Goal: Information Seeking & Learning: Learn about a topic

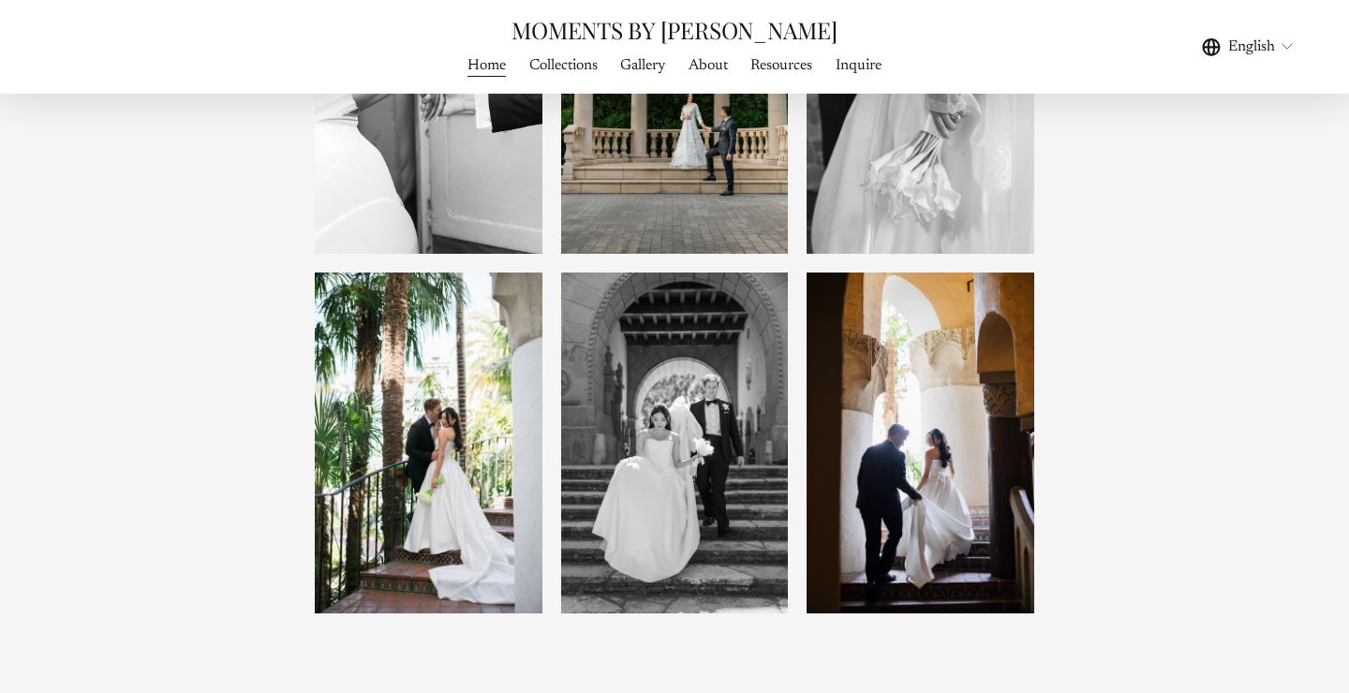
scroll to position [2015, 0]
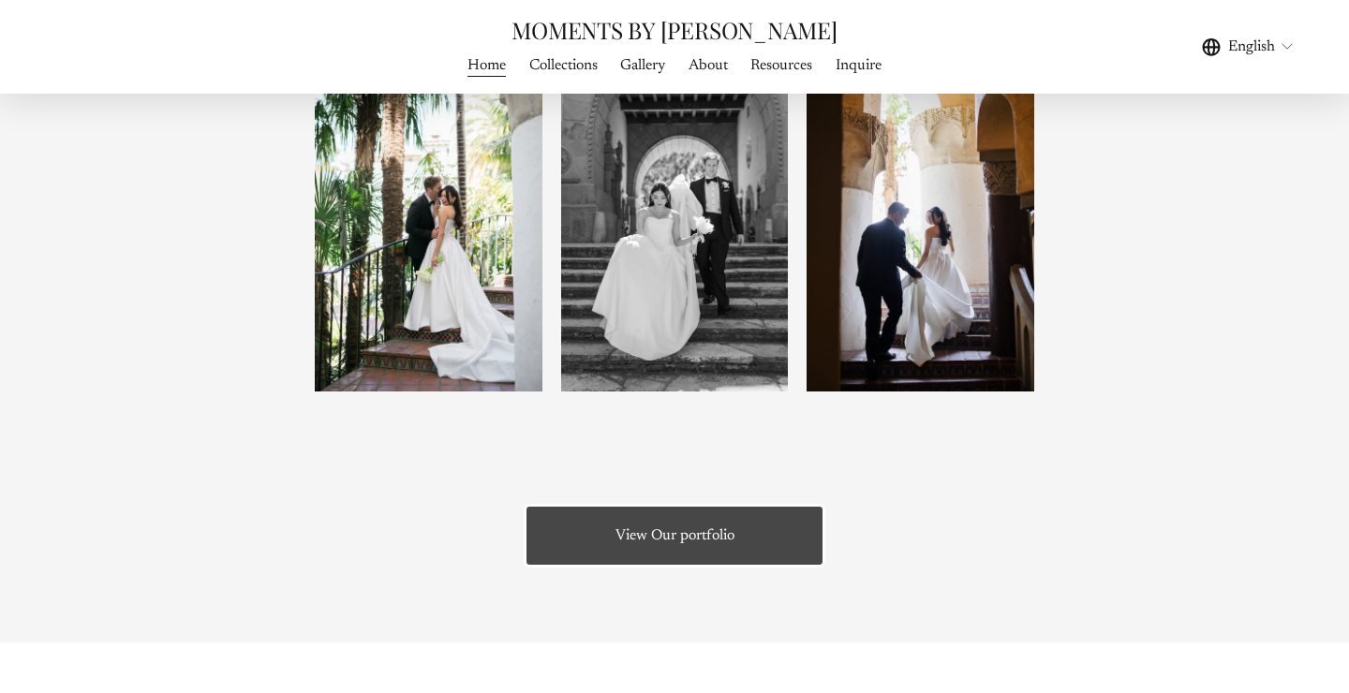
click at [760, 560] on link "View Our portfolio" at bounding box center [675, 536] width 303 height 64
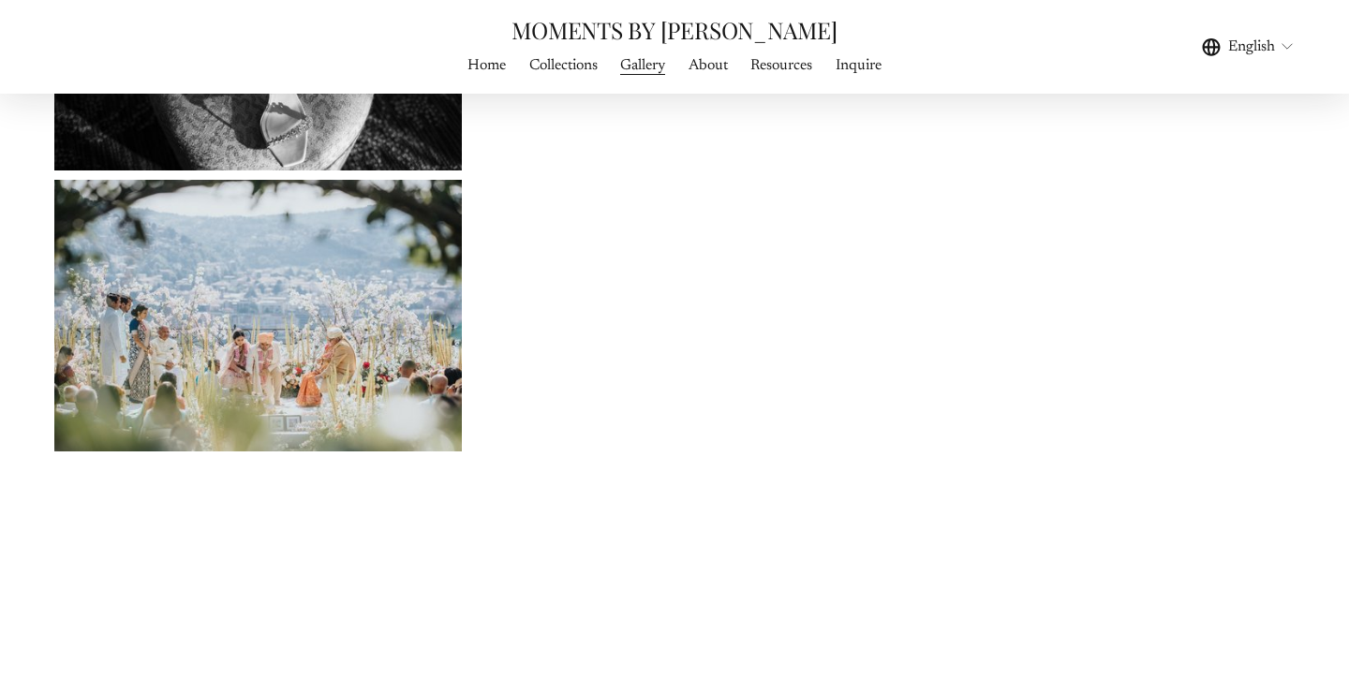
scroll to position [3952, 0]
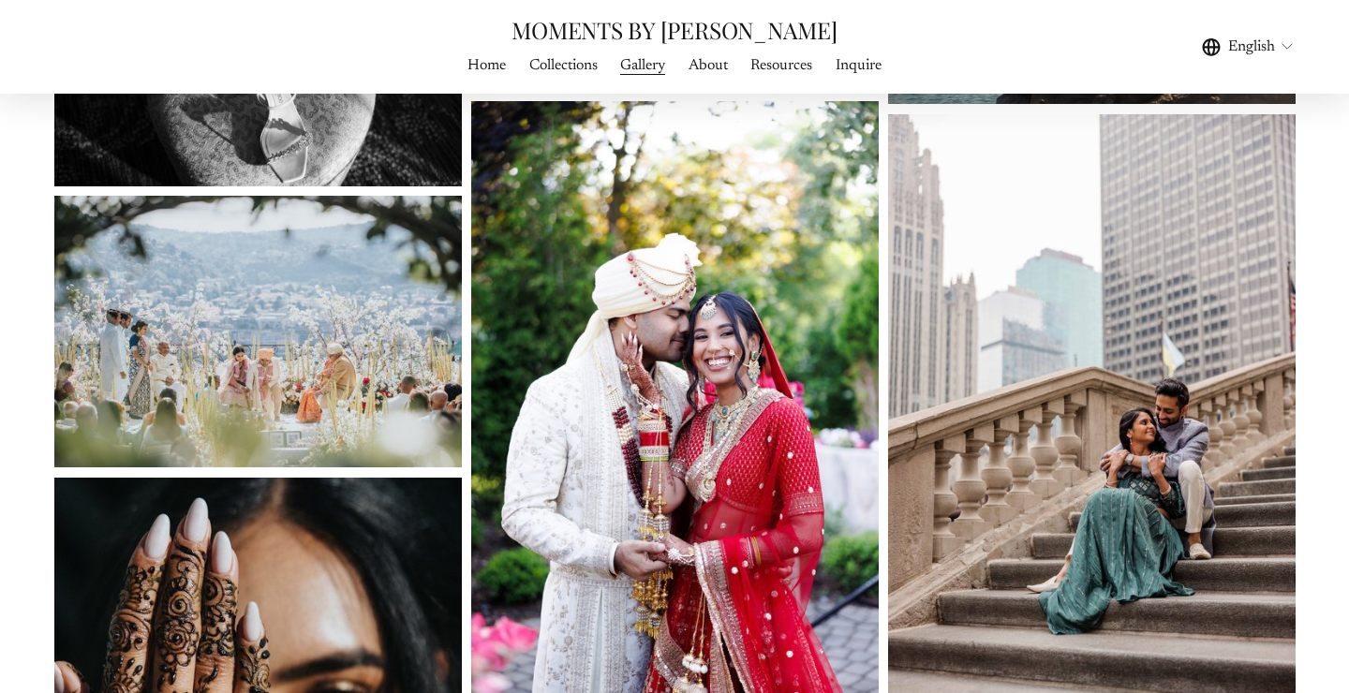
click at [794, 74] on link "Resources" at bounding box center [781, 64] width 62 height 25
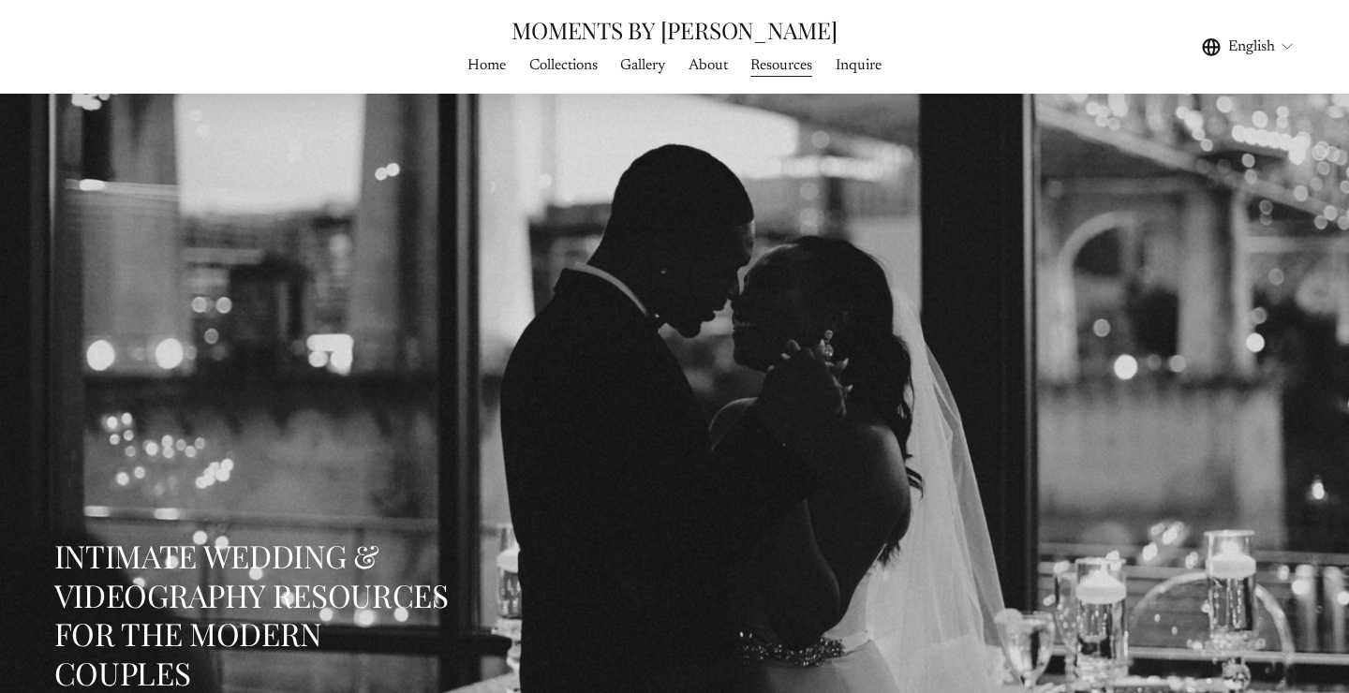
click at [699, 67] on link "About" at bounding box center [707, 64] width 39 height 25
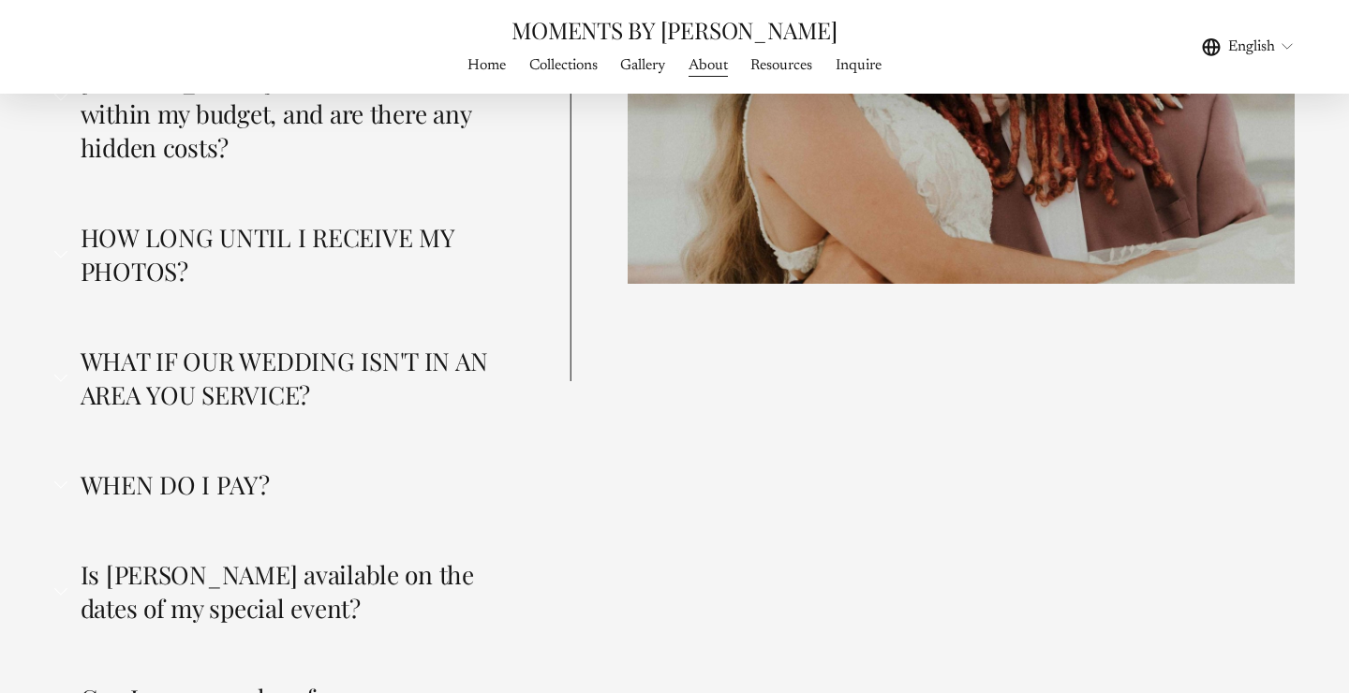
scroll to position [4952, 0]
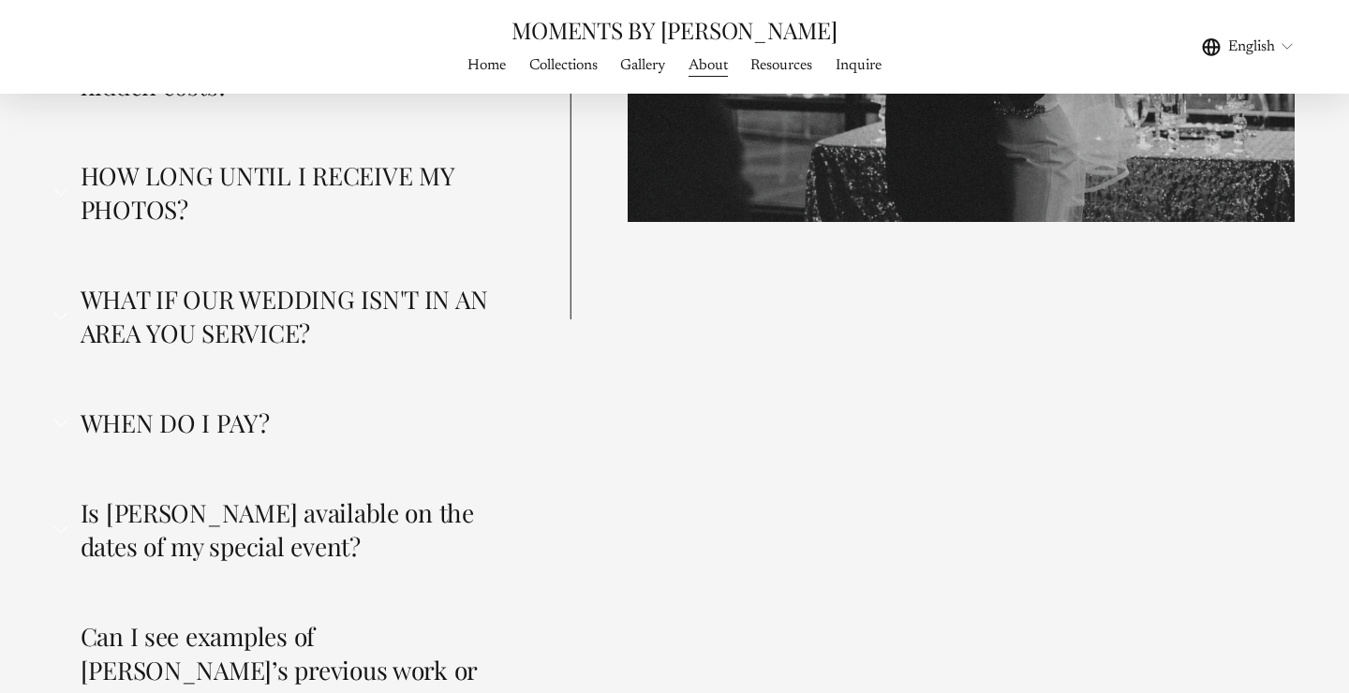
click at [223, 406] on span "WHEN DO I PAY?" at bounding box center [290, 423] width 446 height 34
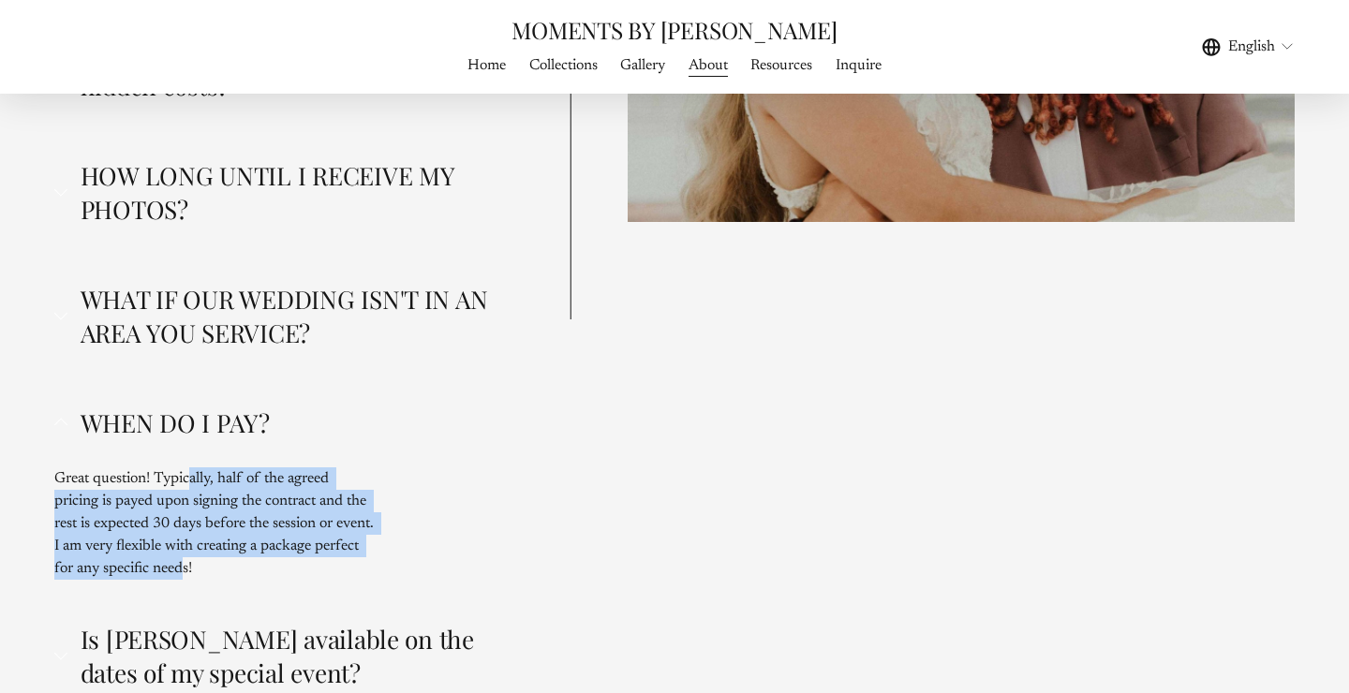
drag, startPoint x: 189, startPoint y: 314, endPoint x: 221, endPoint y: 402, distance: 93.6
click at [227, 467] on p "Great question! Typically, half of the agreed pricing is payed upon signing the…" at bounding box center [214, 523] width 321 height 112
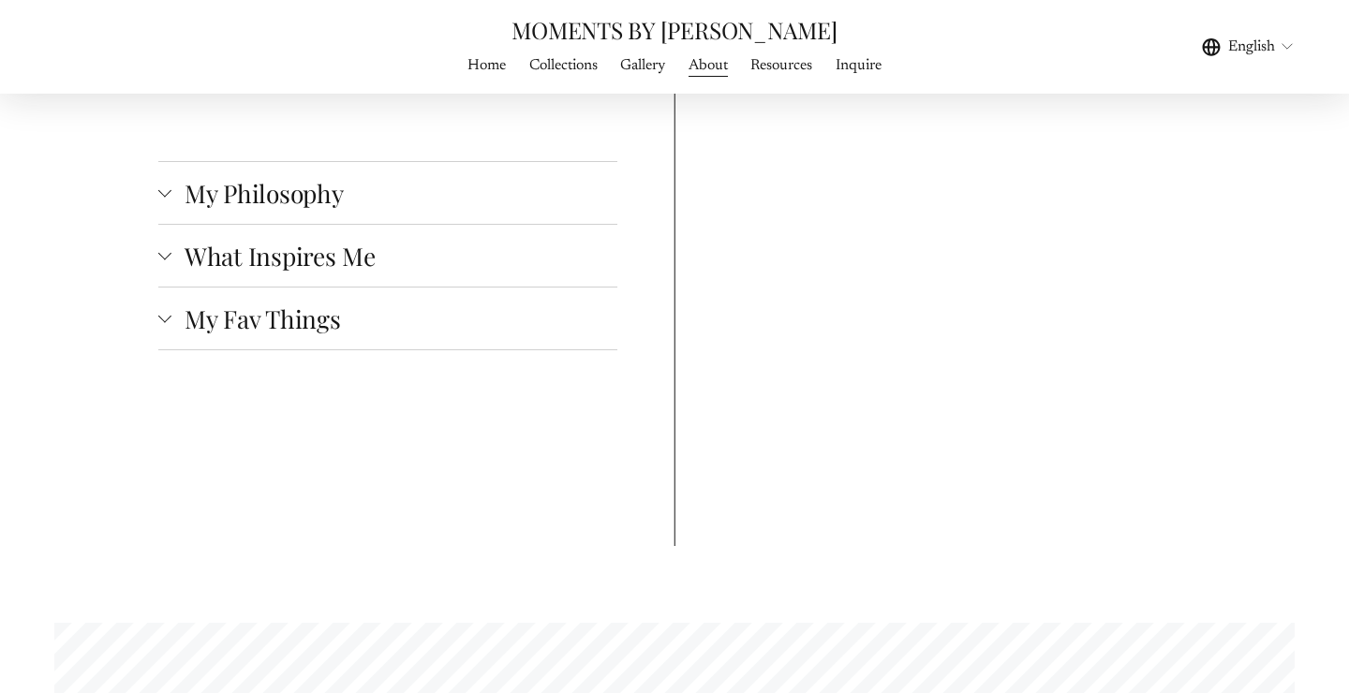
scroll to position [3116, 0]
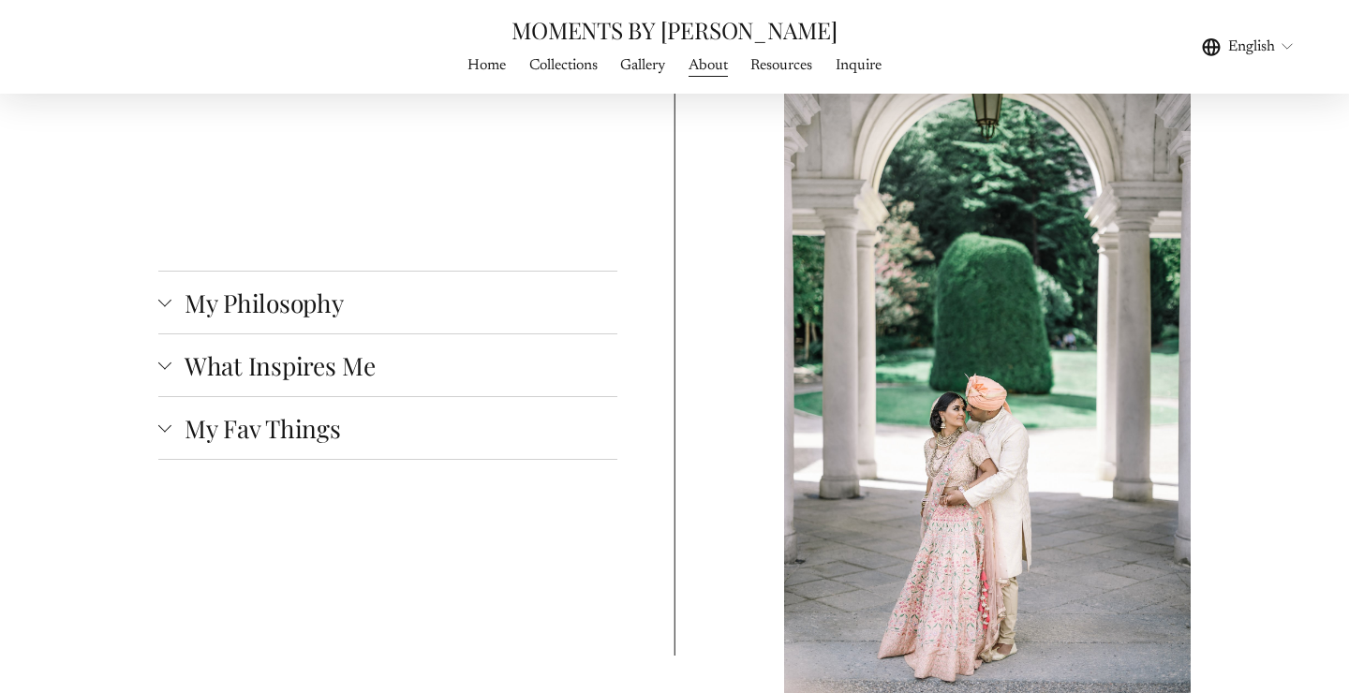
click at [256, 411] on span "My Fav Things" at bounding box center [394, 428] width 446 height 34
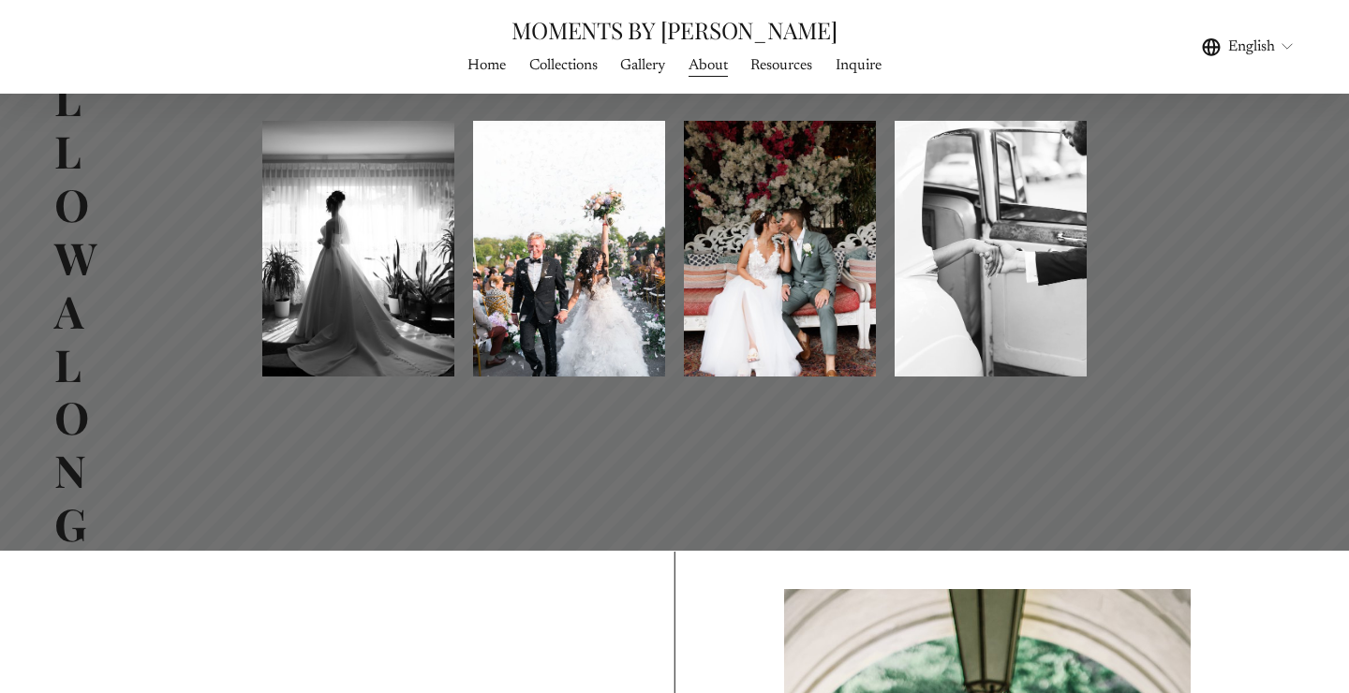
scroll to position [2419, 0]
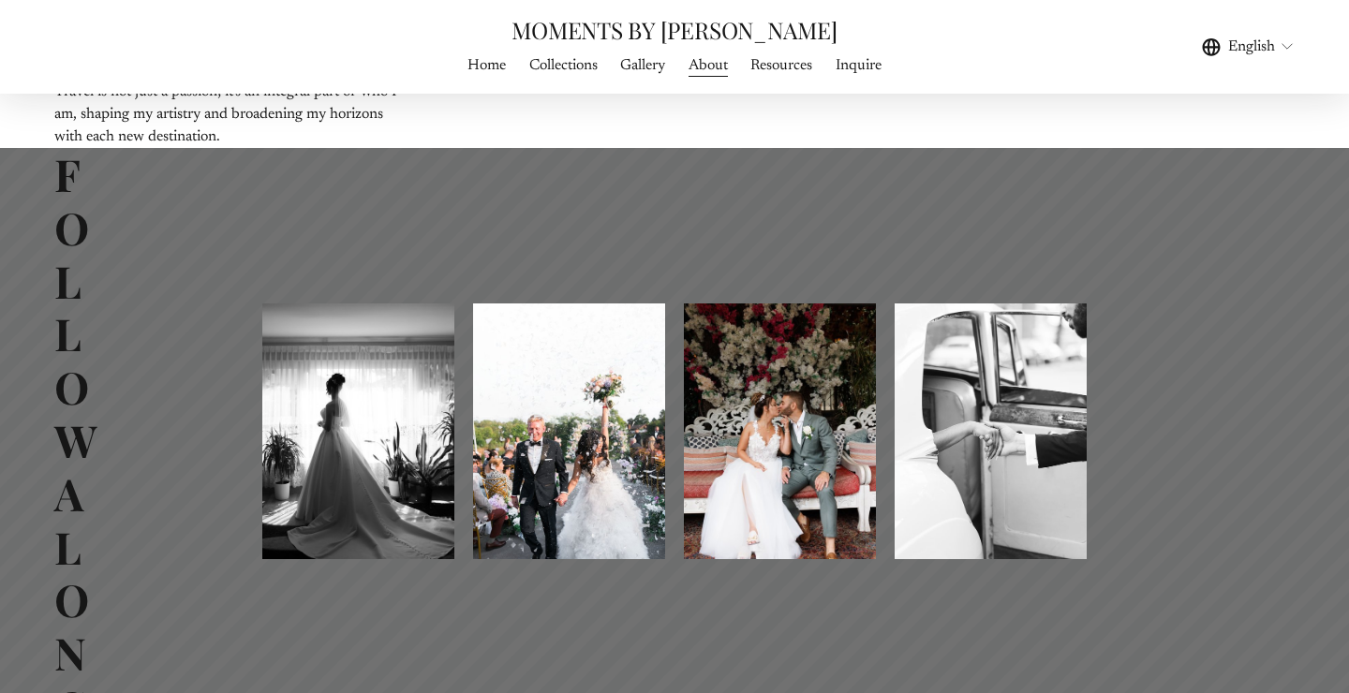
click at [635, 66] on span "Gallery" at bounding box center [642, 65] width 45 height 22
click at [0, 0] on span "WEDDING FILMS" at bounding box center [0, 0] width 0 height 0
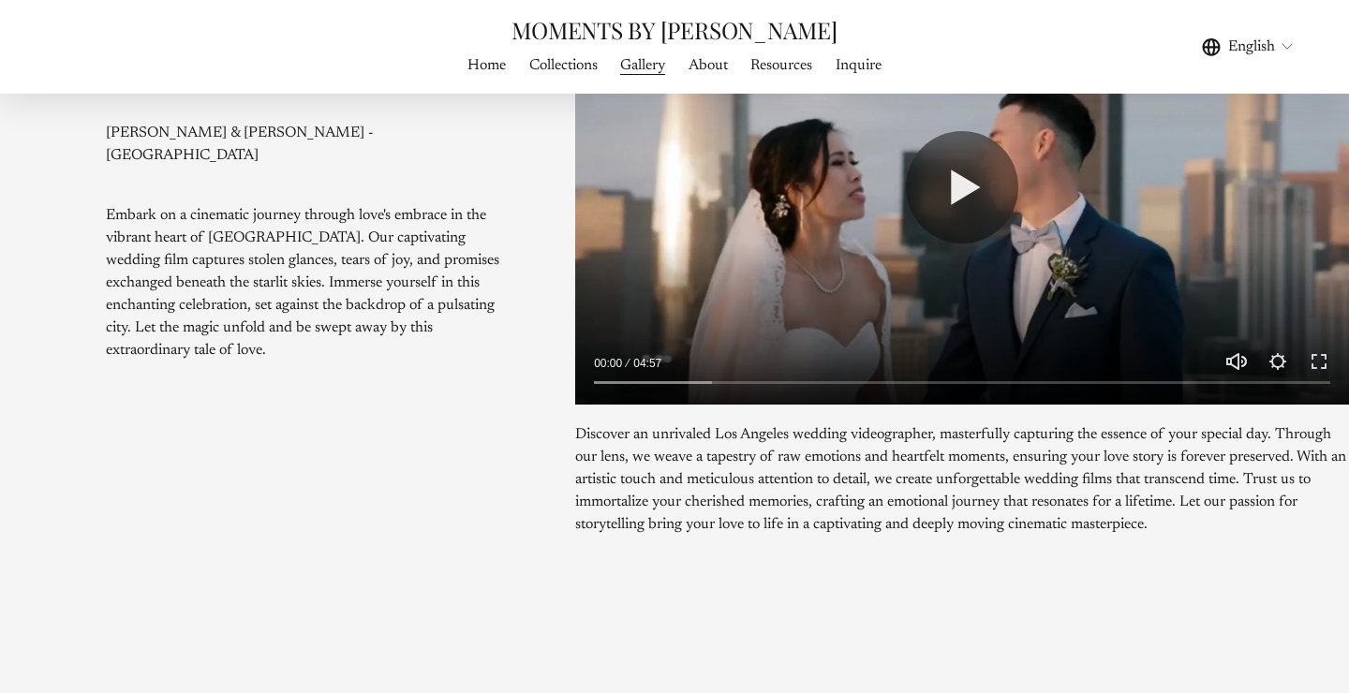
scroll to position [1683, 0]
click at [901, 176] on div at bounding box center [962, 186] width 774 height 436
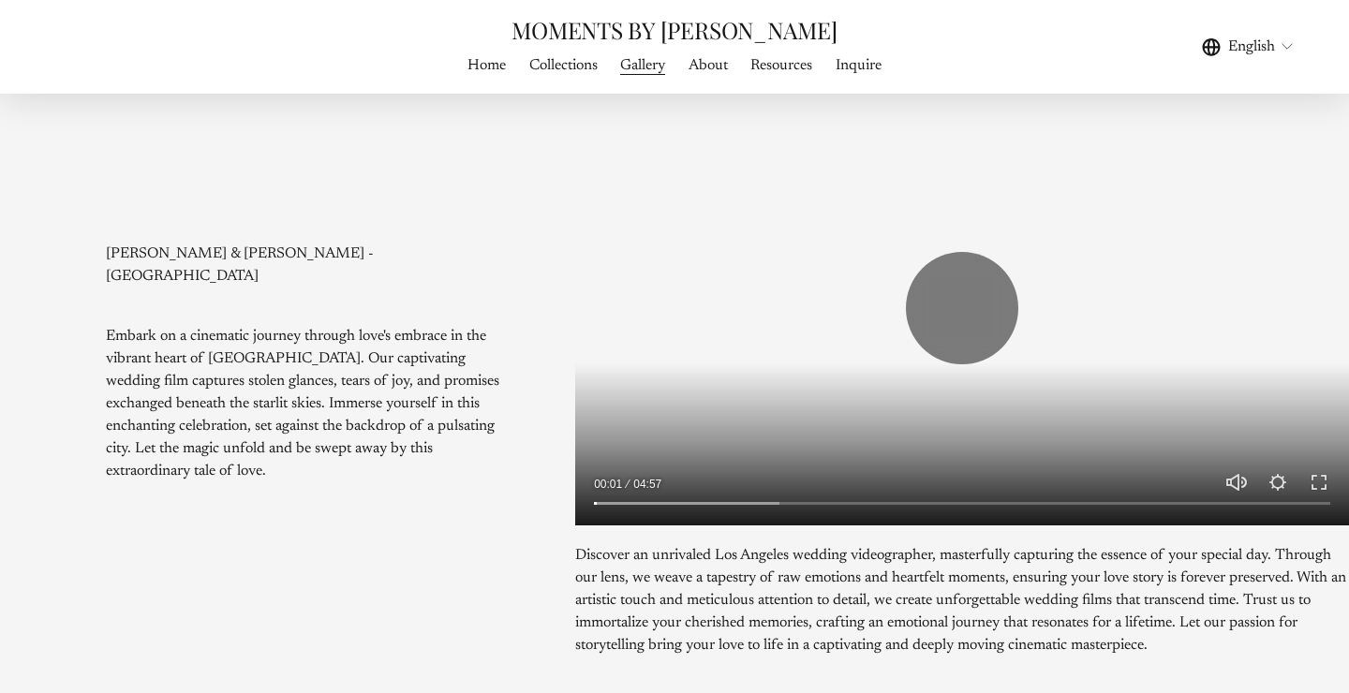
scroll to position [1550, 0]
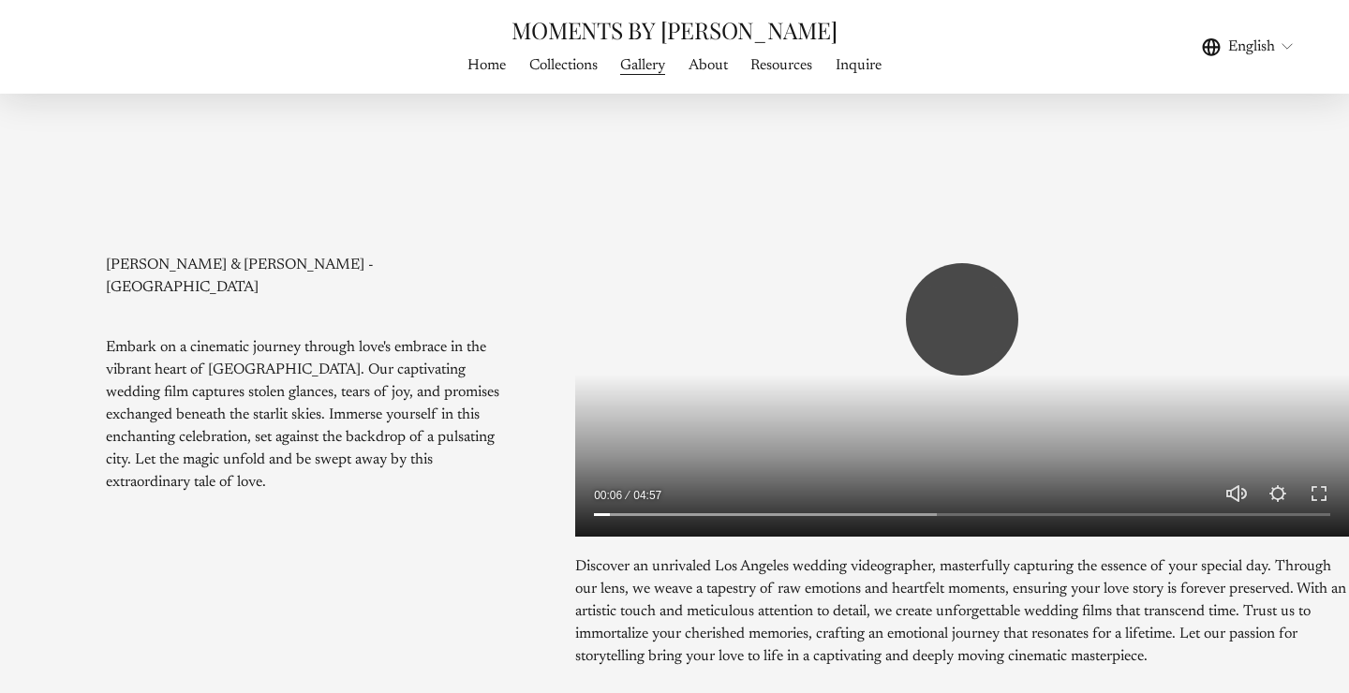
click at [949, 300] on button "Play" at bounding box center [962, 319] width 112 height 112
type input "****"
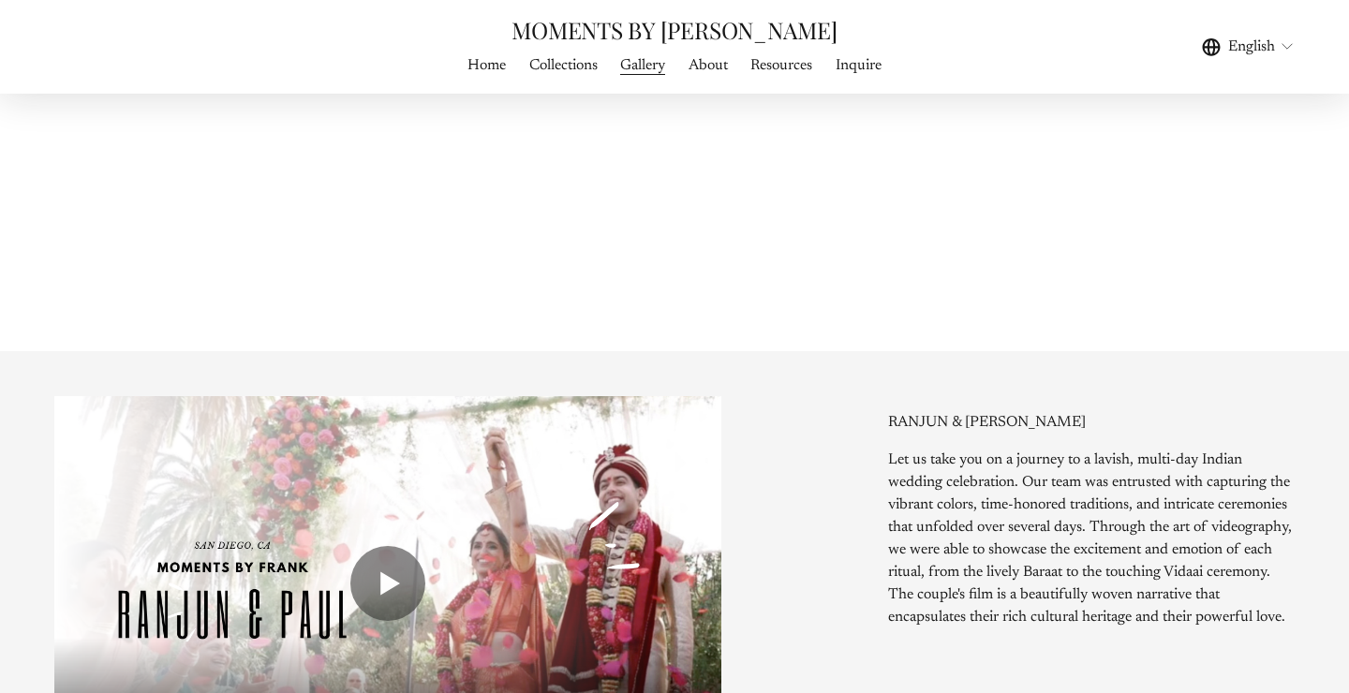
scroll to position [2632, 0]
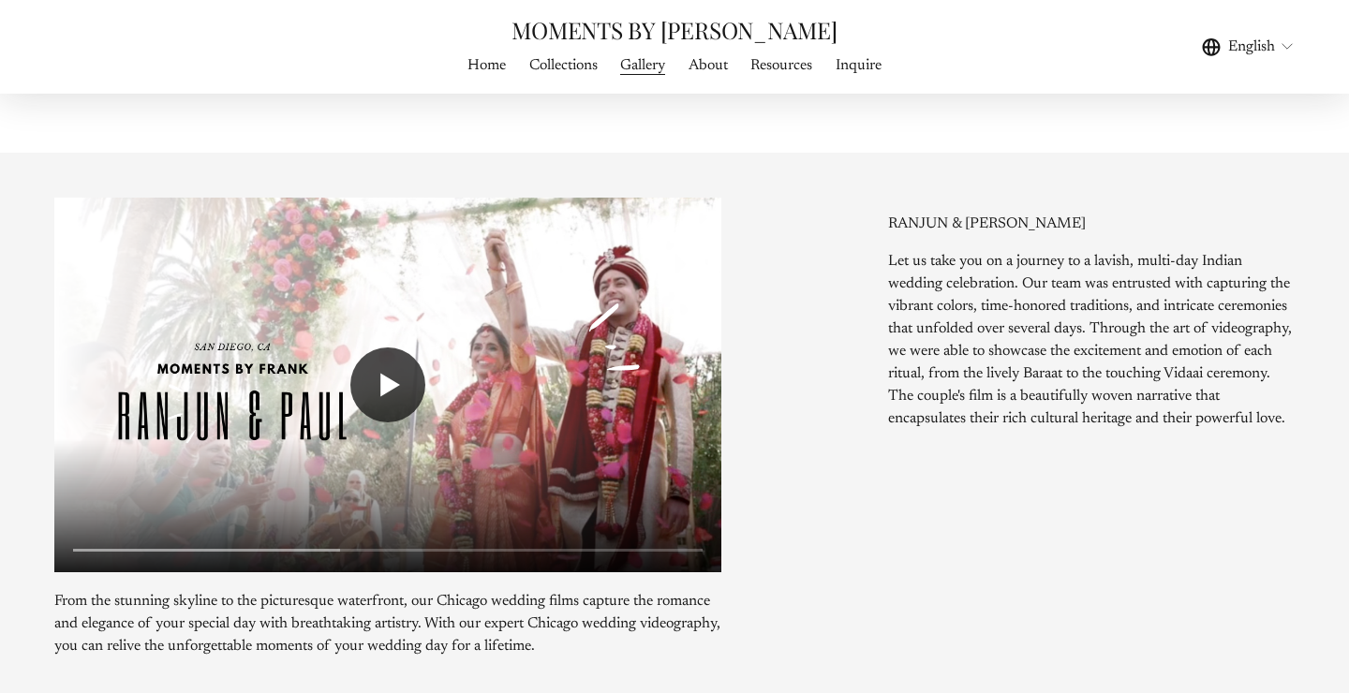
click at [423, 355] on button "Play" at bounding box center [387, 385] width 75 height 75
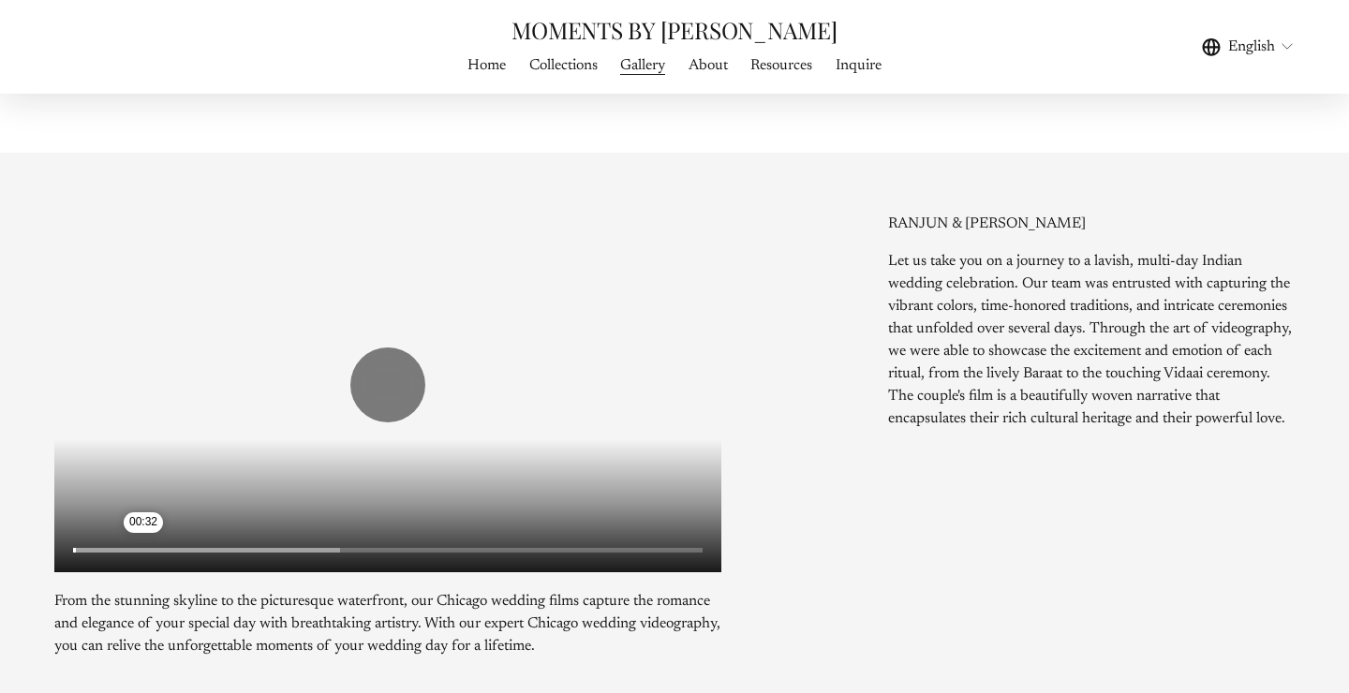
click at [143, 544] on input "Seek" at bounding box center [388, 550] width 630 height 13
click at [333, 544] on input "Seek" at bounding box center [388, 550] width 630 height 13
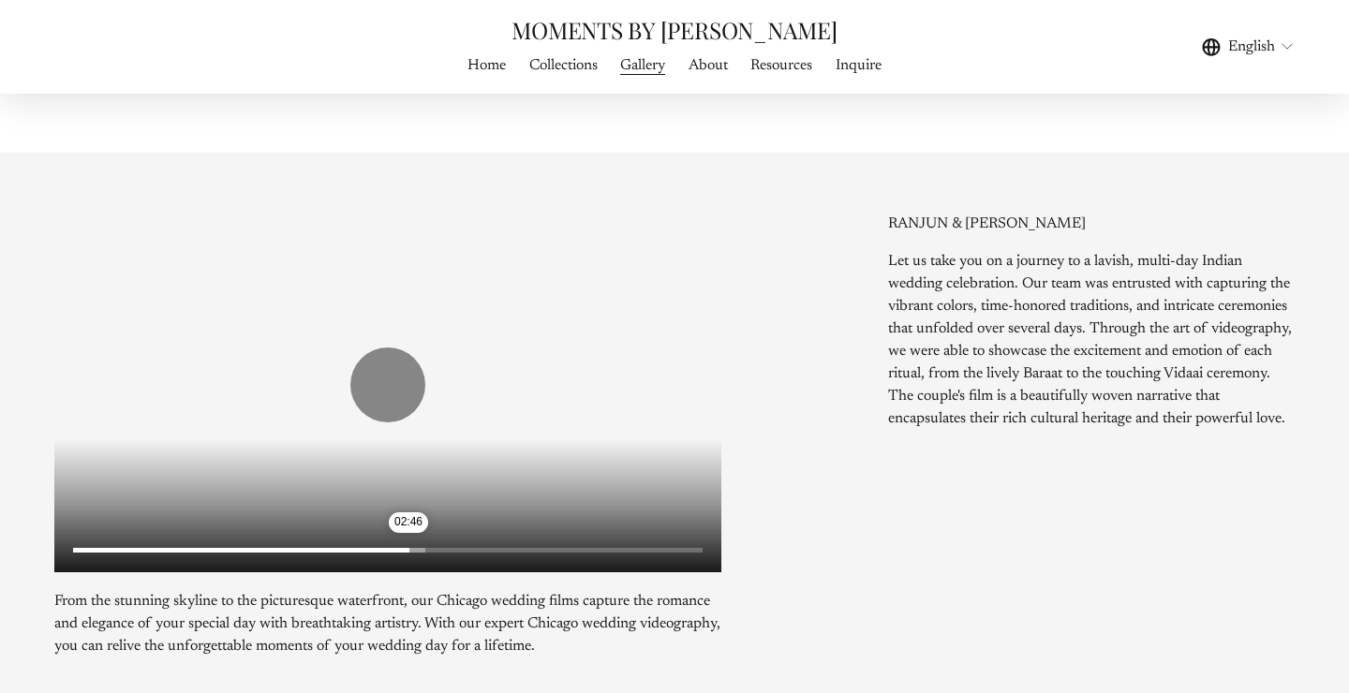
click at [408, 544] on input "Seek" at bounding box center [388, 550] width 630 height 13
click at [513, 544] on input "Seek" at bounding box center [388, 550] width 630 height 13
click at [634, 544] on input "Seek" at bounding box center [388, 550] width 630 height 13
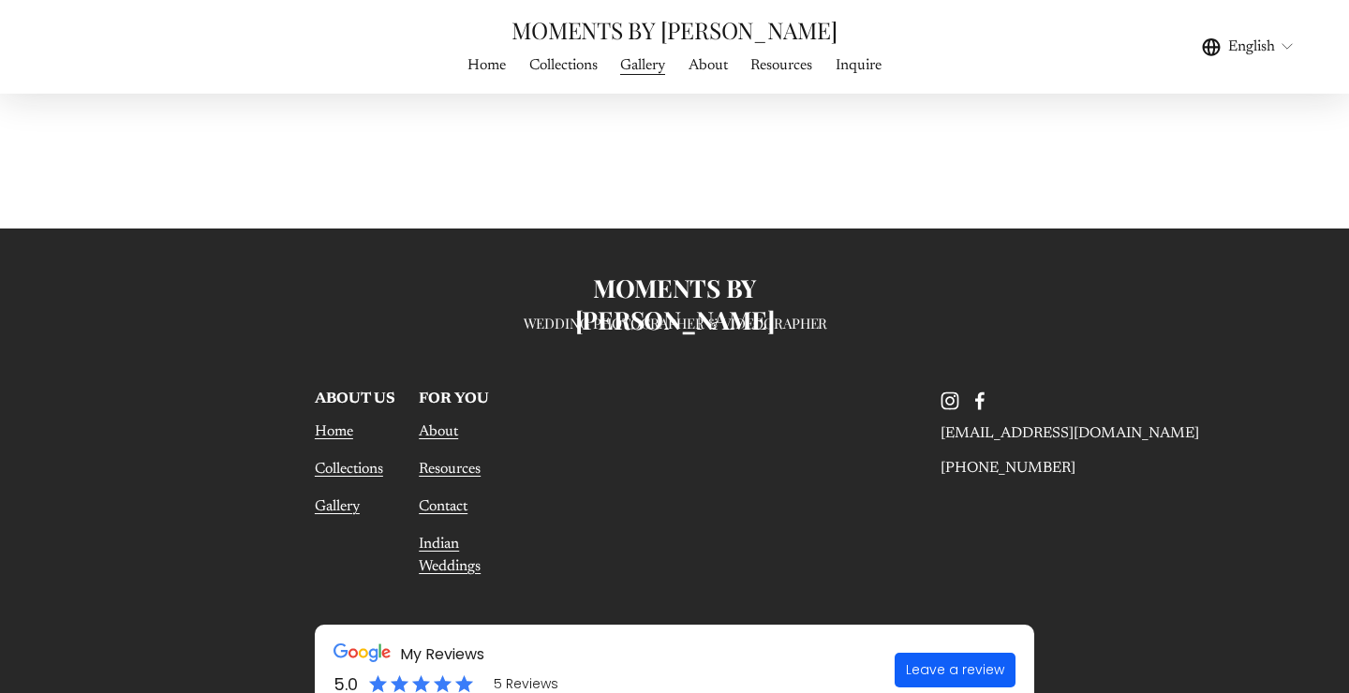
scroll to position [6601, 0]
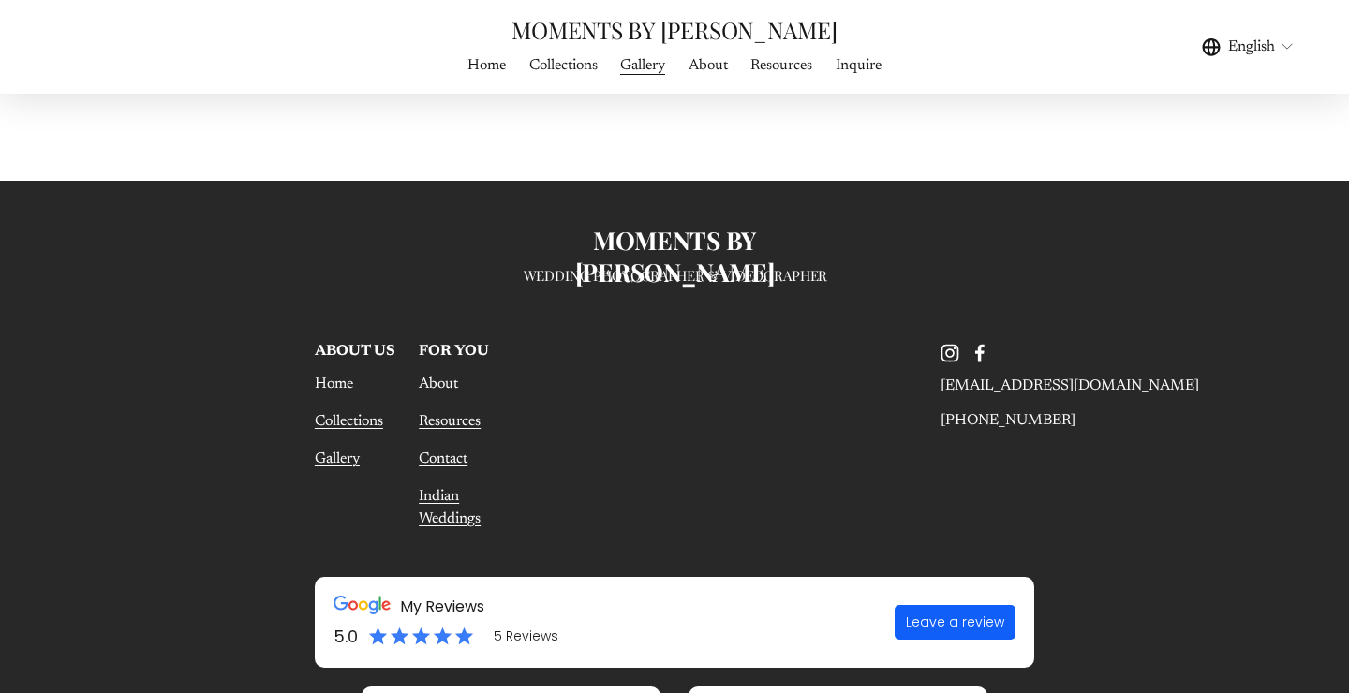
click at [340, 448] on link "Gallery" at bounding box center [337, 459] width 45 height 22
type input "*****"
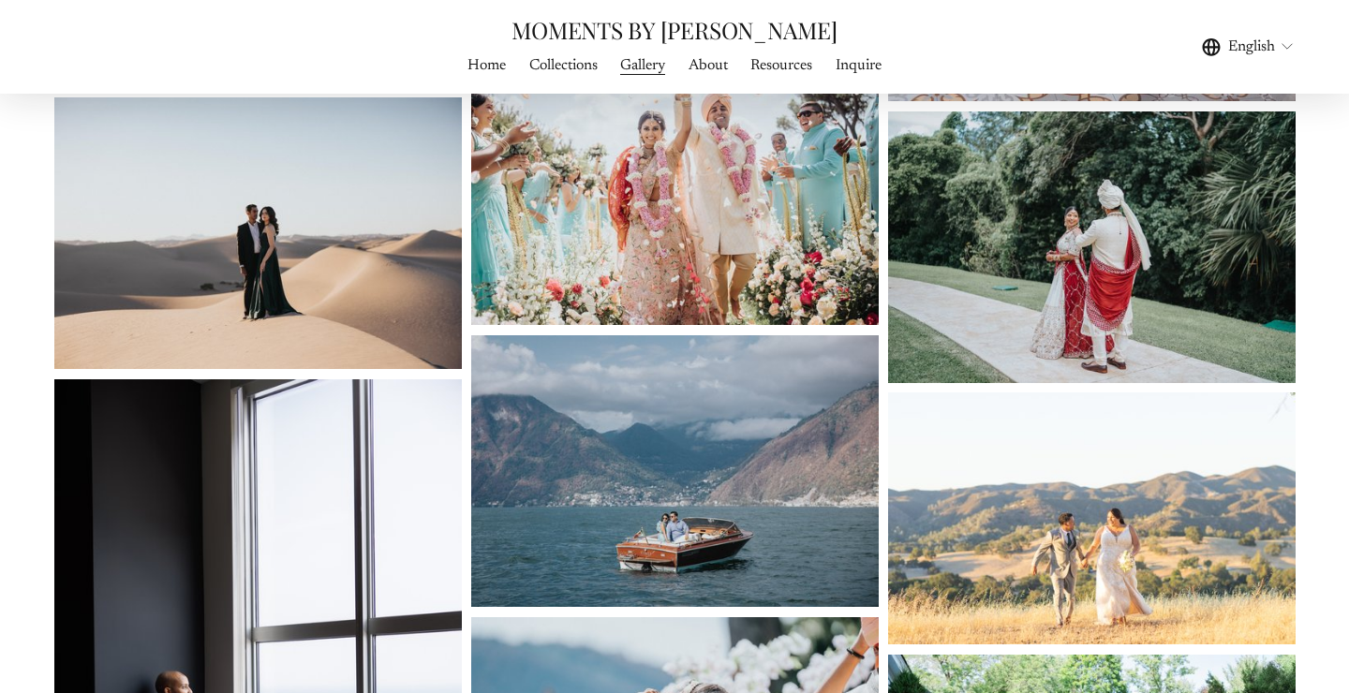
scroll to position [1764, 0]
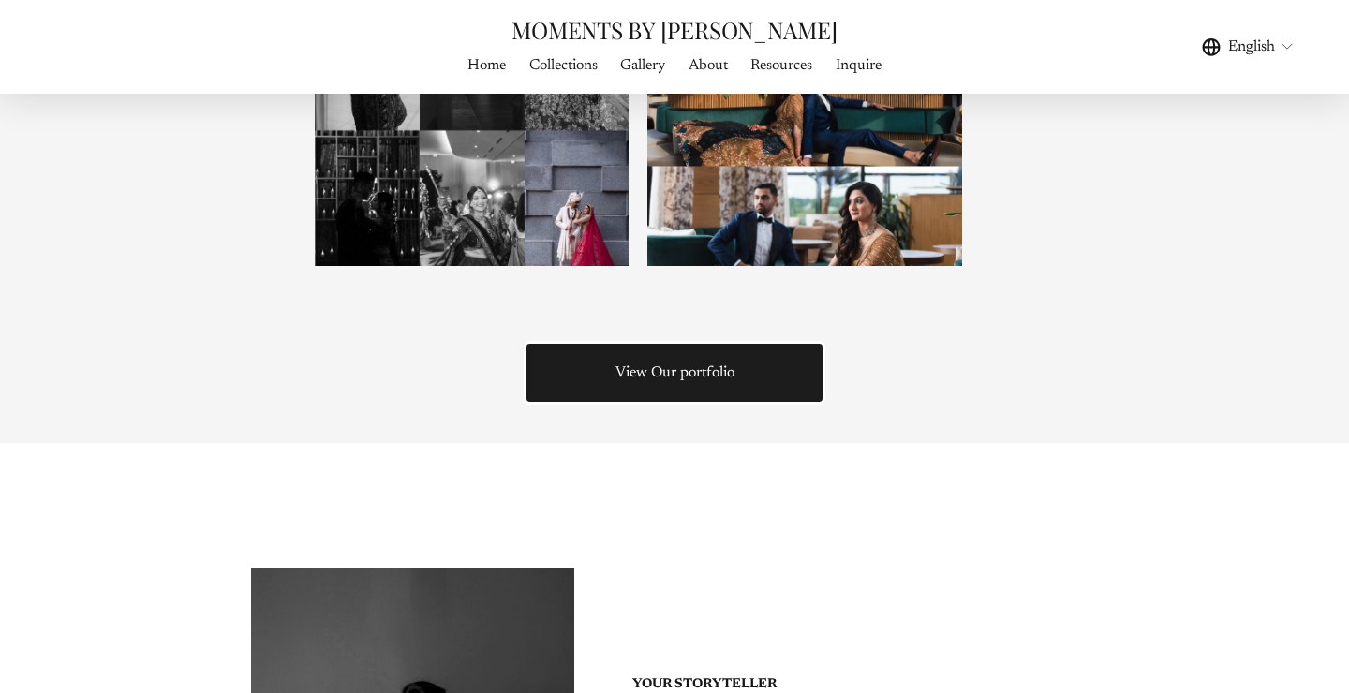
scroll to position [2301, 0]
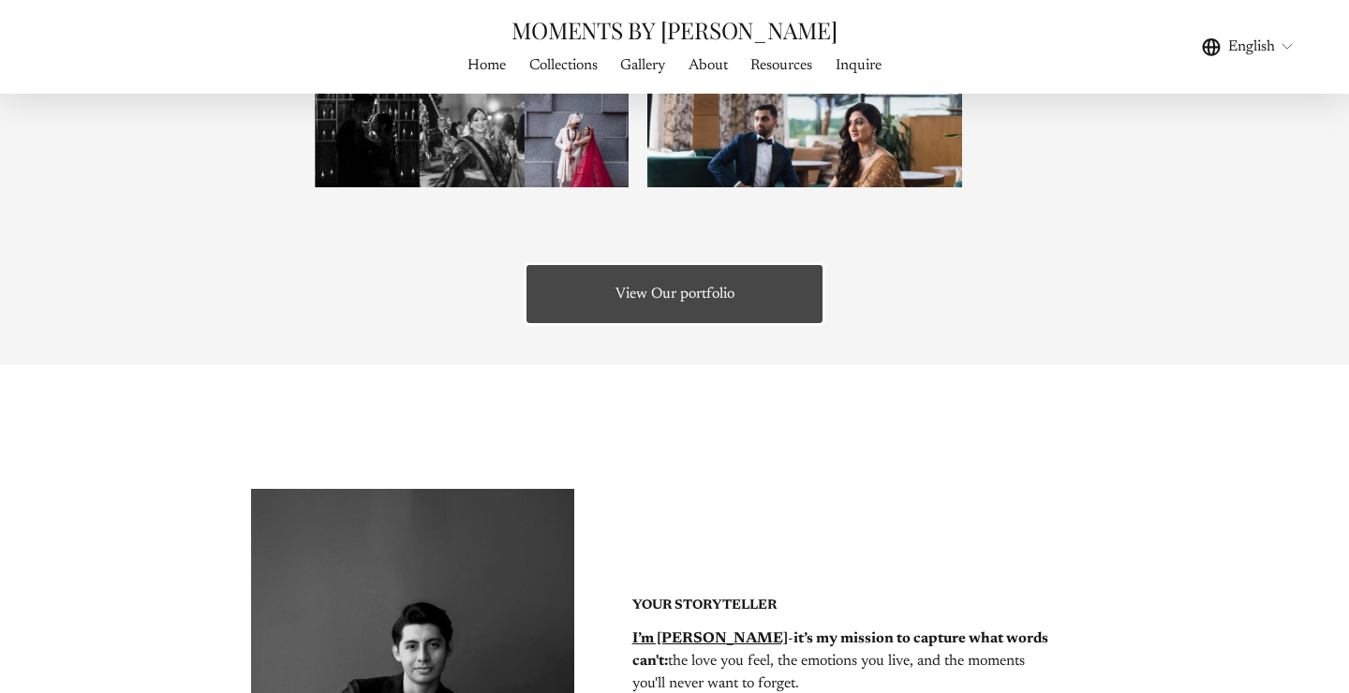
click at [580, 289] on link "View Our portfolio" at bounding box center [675, 294] width 303 height 64
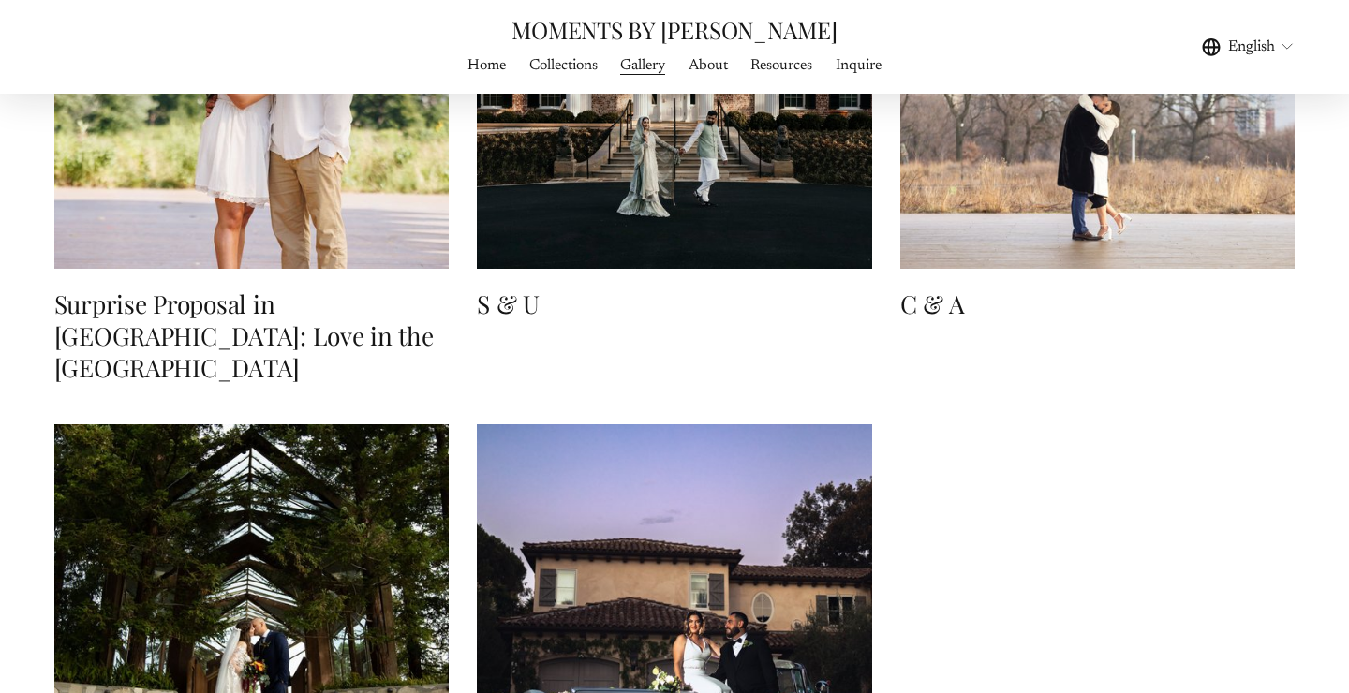
scroll to position [15924, 0]
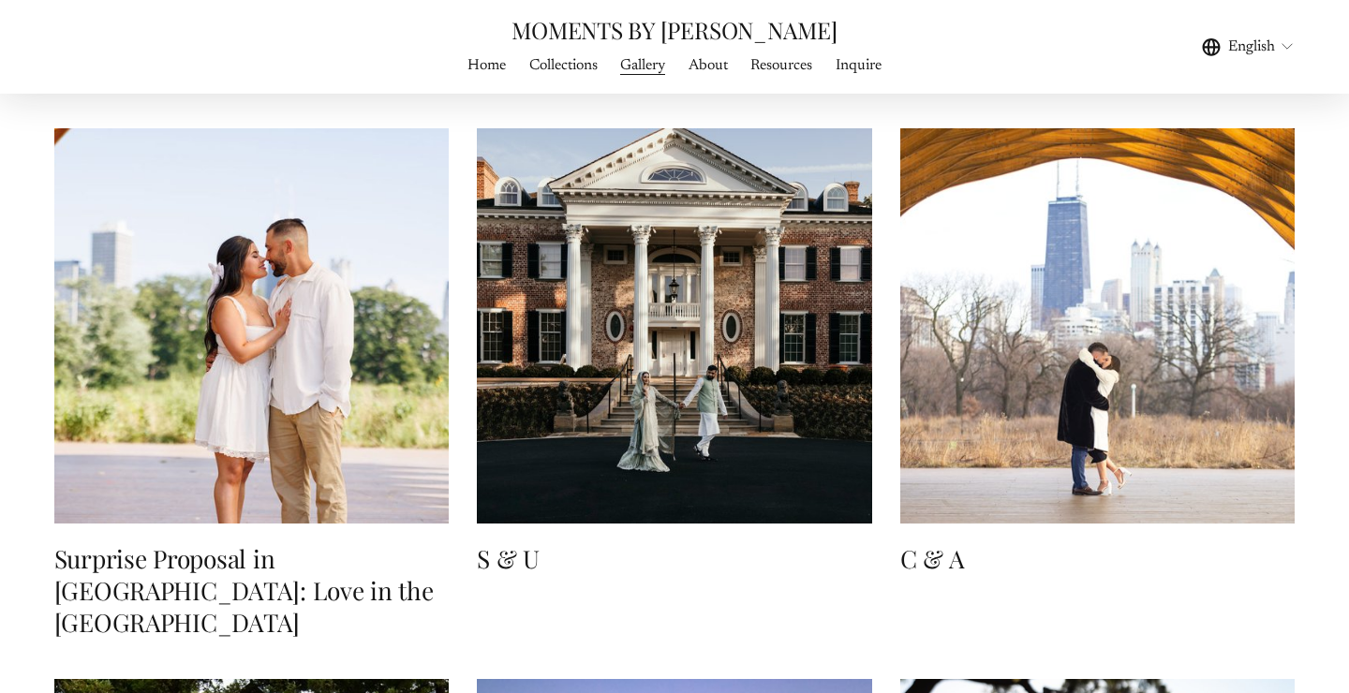
click at [635, 338] on img at bounding box center [674, 325] width 395 height 395
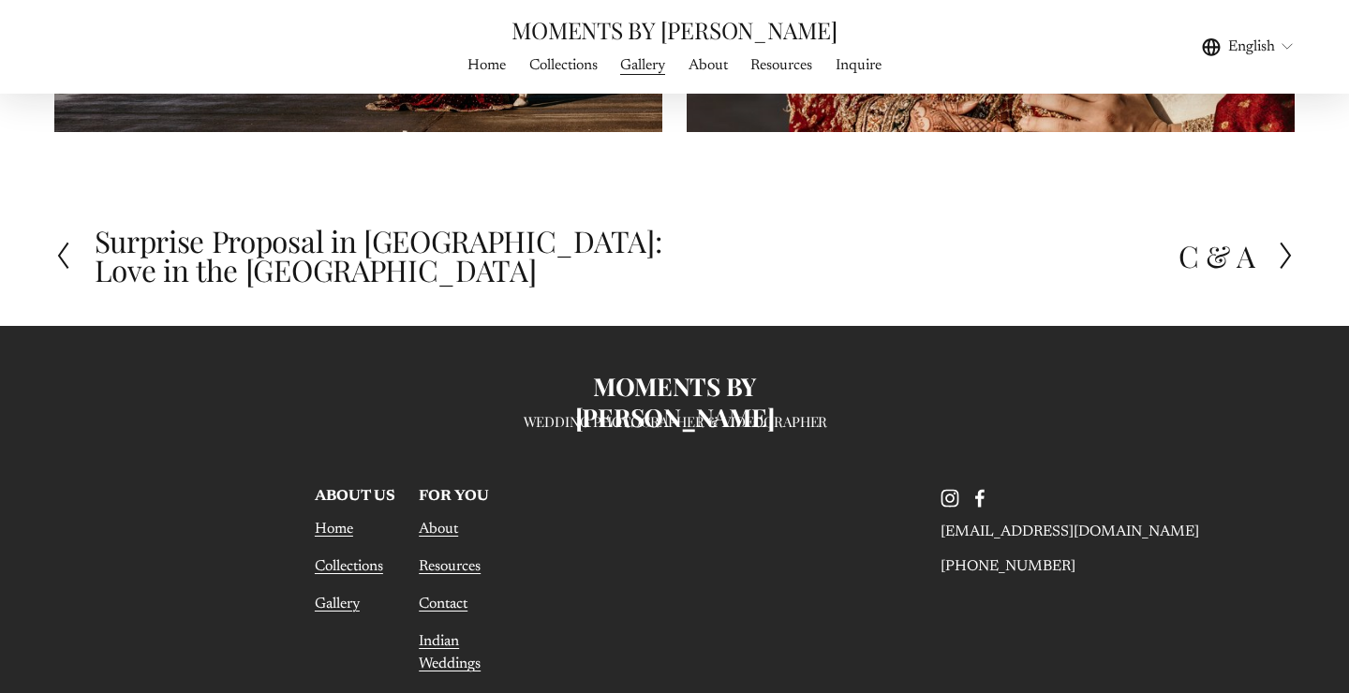
scroll to position [7605, 0]
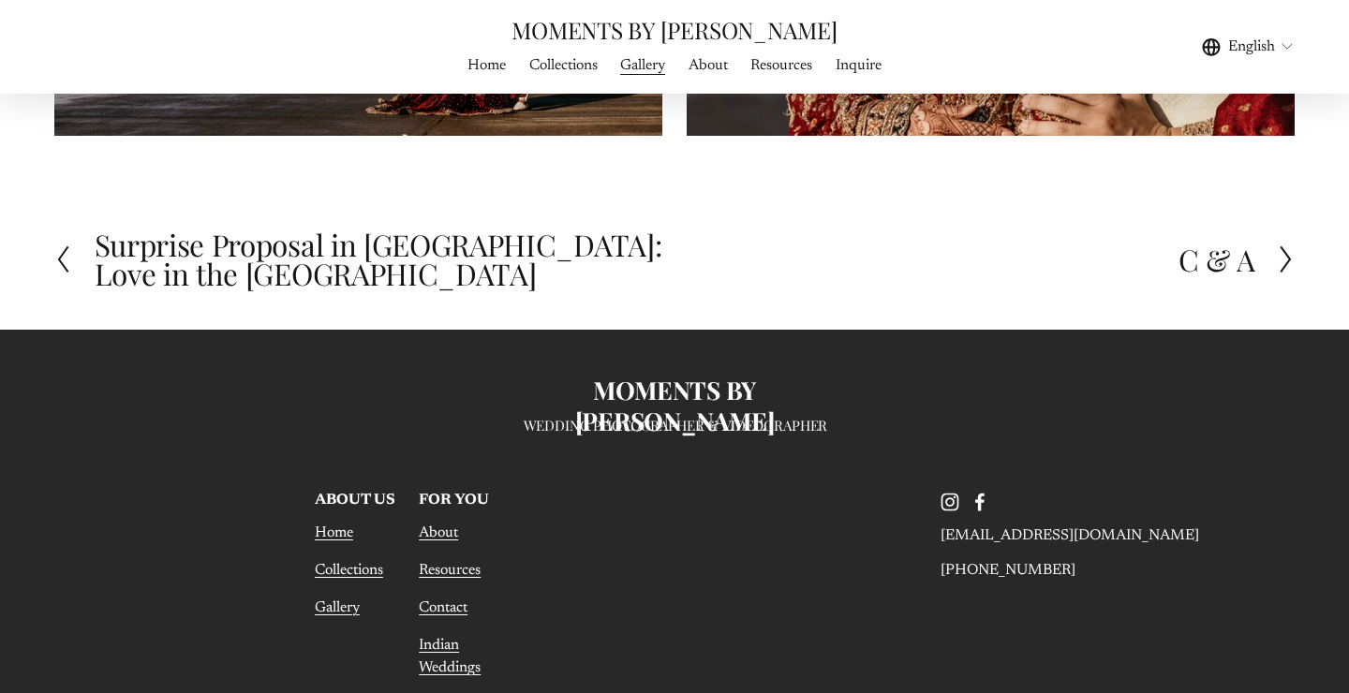
click at [128, 266] on h2 "Surprise Proposal in [GEOGRAPHIC_DATA]: Love in the [GEOGRAPHIC_DATA]" at bounding box center [385, 259] width 580 height 59
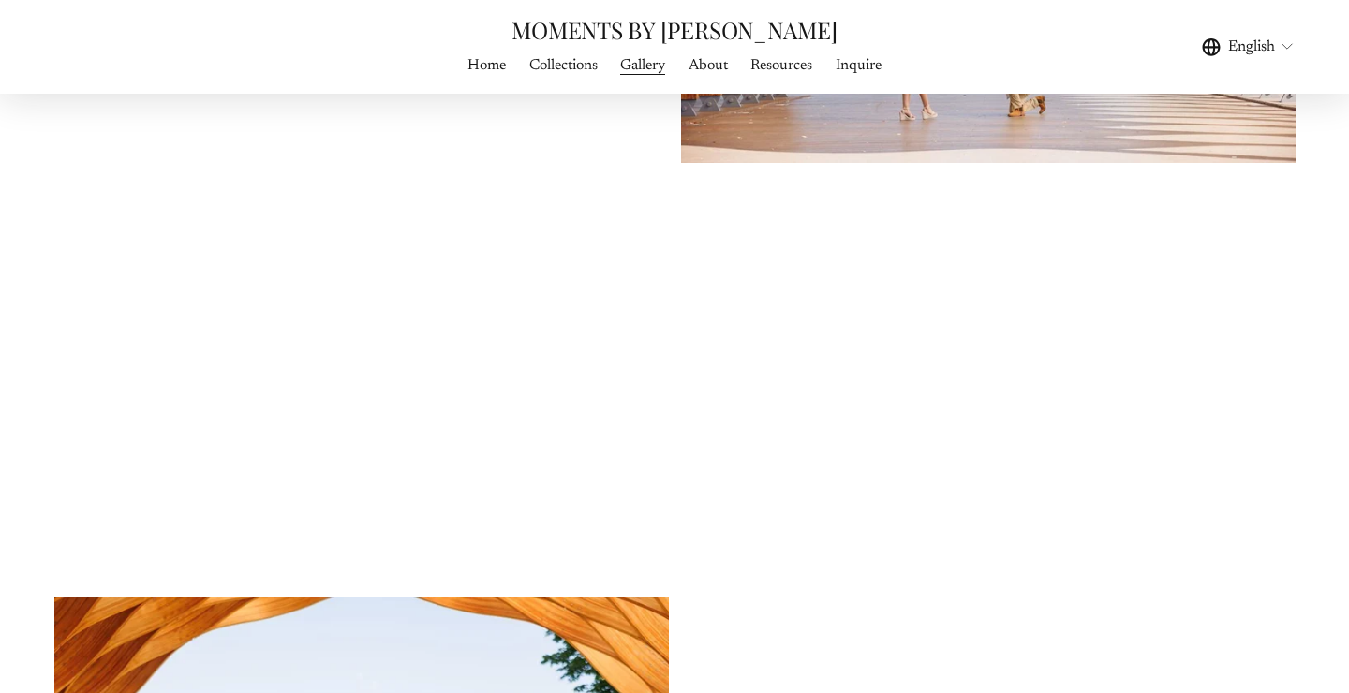
scroll to position [5197, 0]
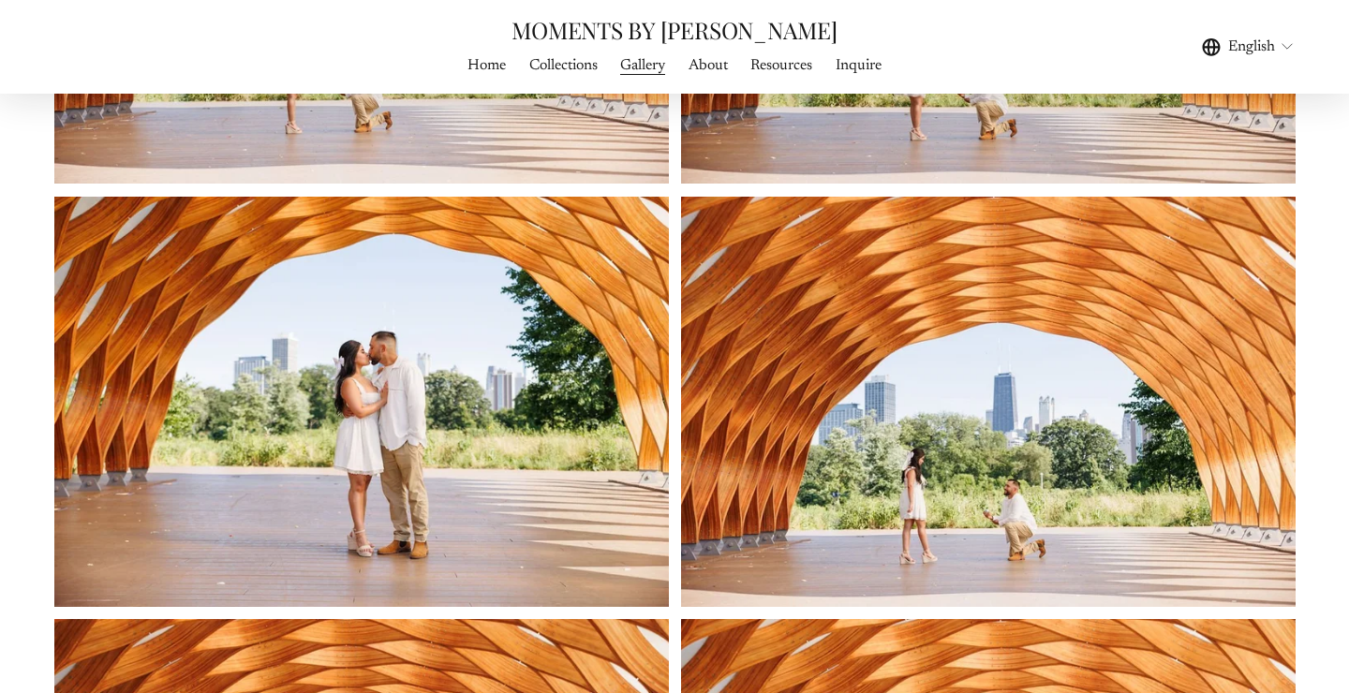
click at [711, 65] on link "About" at bounding box center [707, 64] width 39 height 25
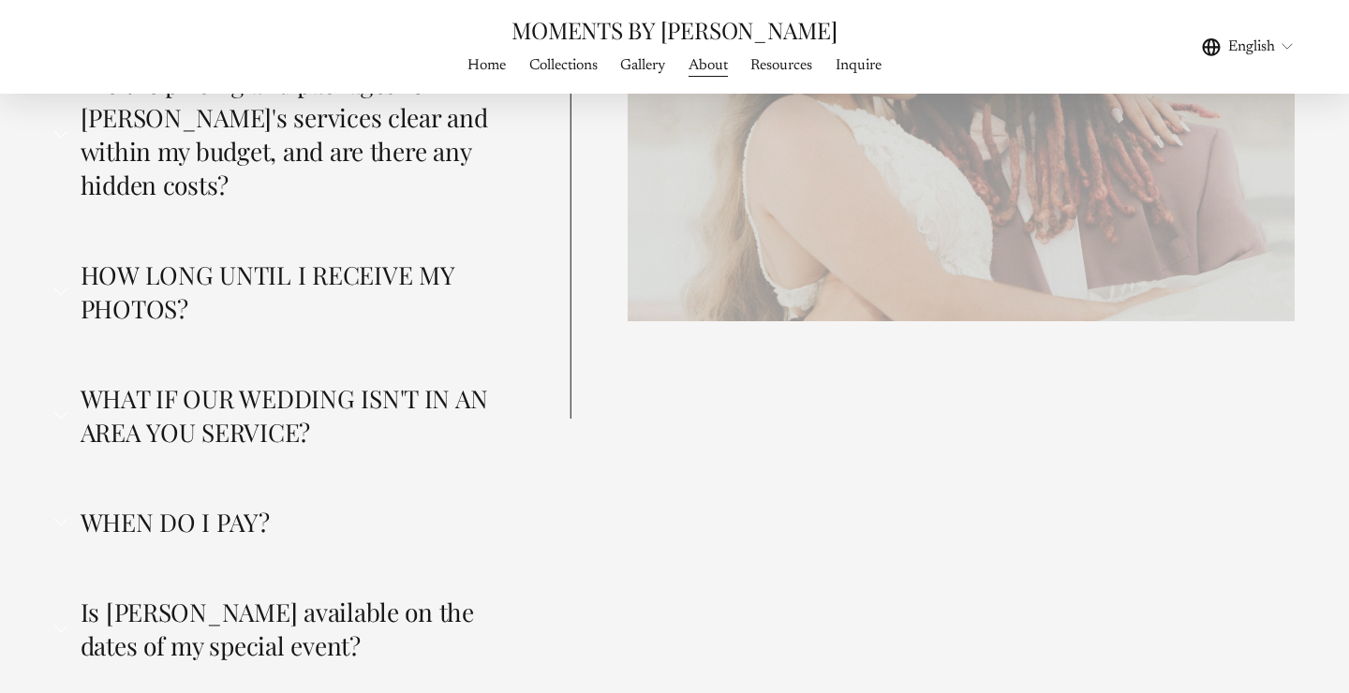
scroll to position [4862, 0]
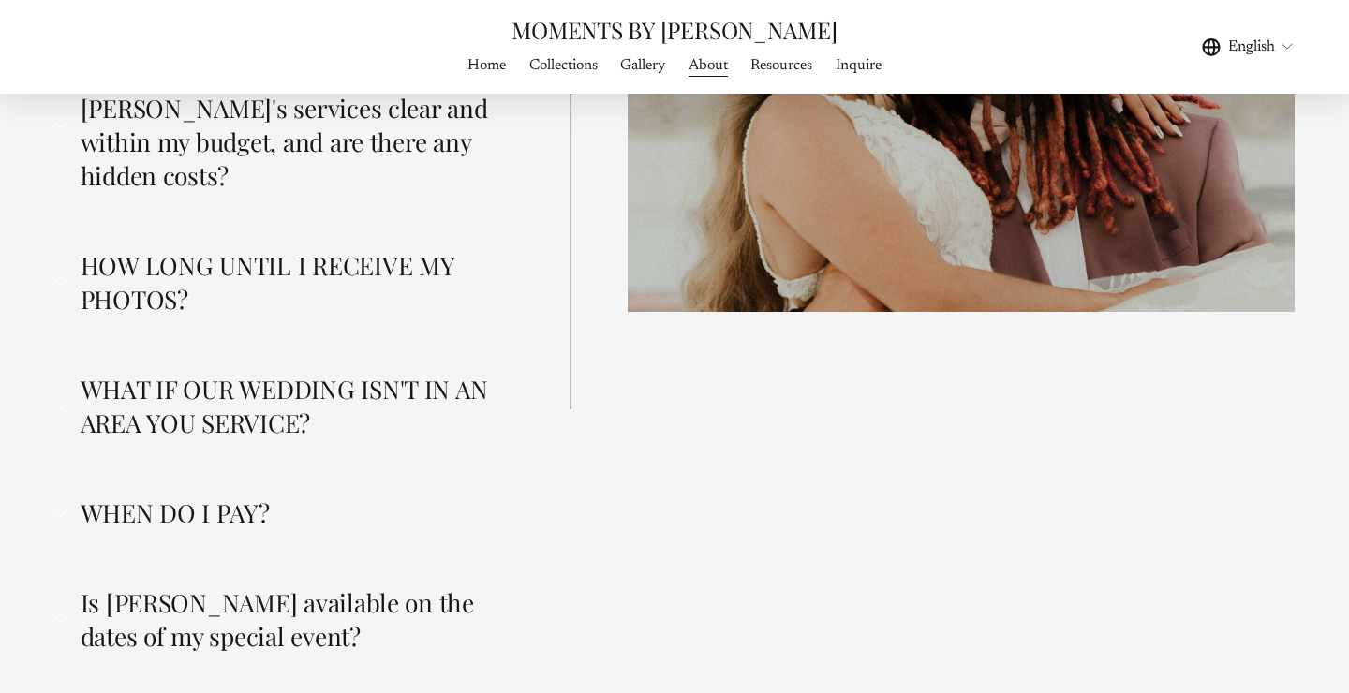
click at [208, 496] on span "WHEN DO I PAY?" at bounding box center [290, 513] width 446 height 34
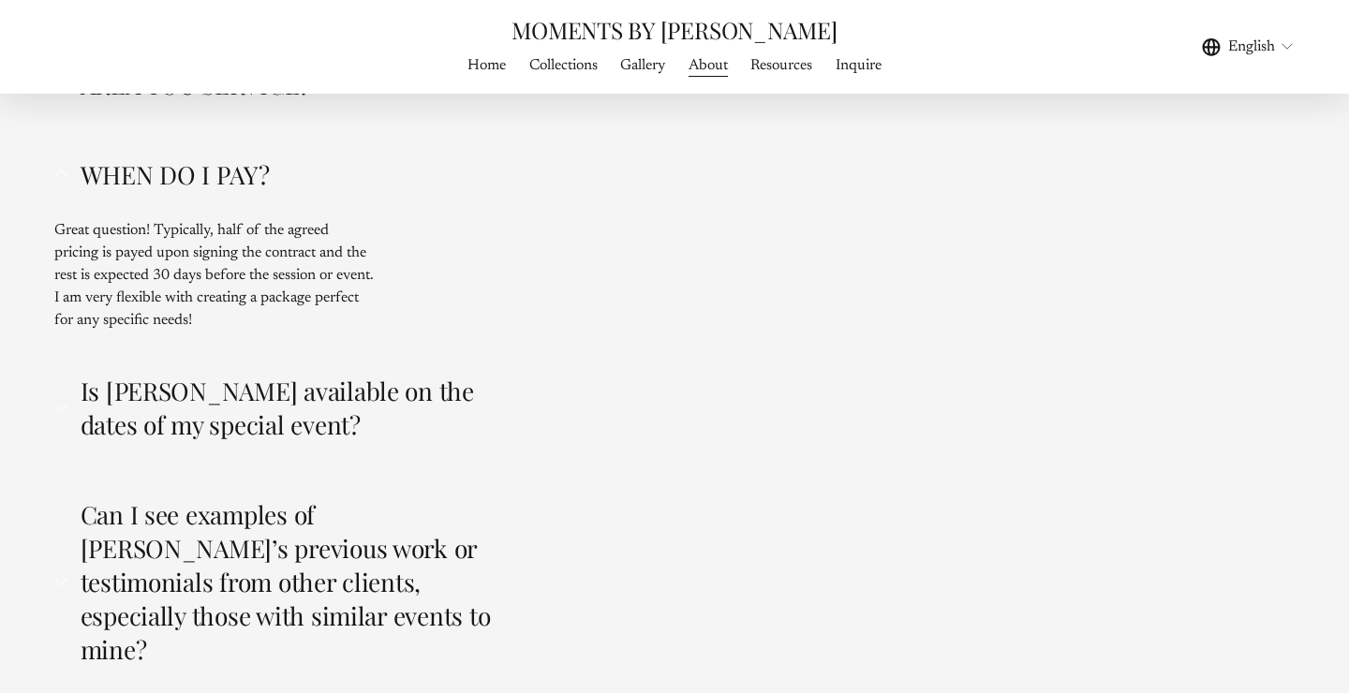
scroll to position [5196, 0]
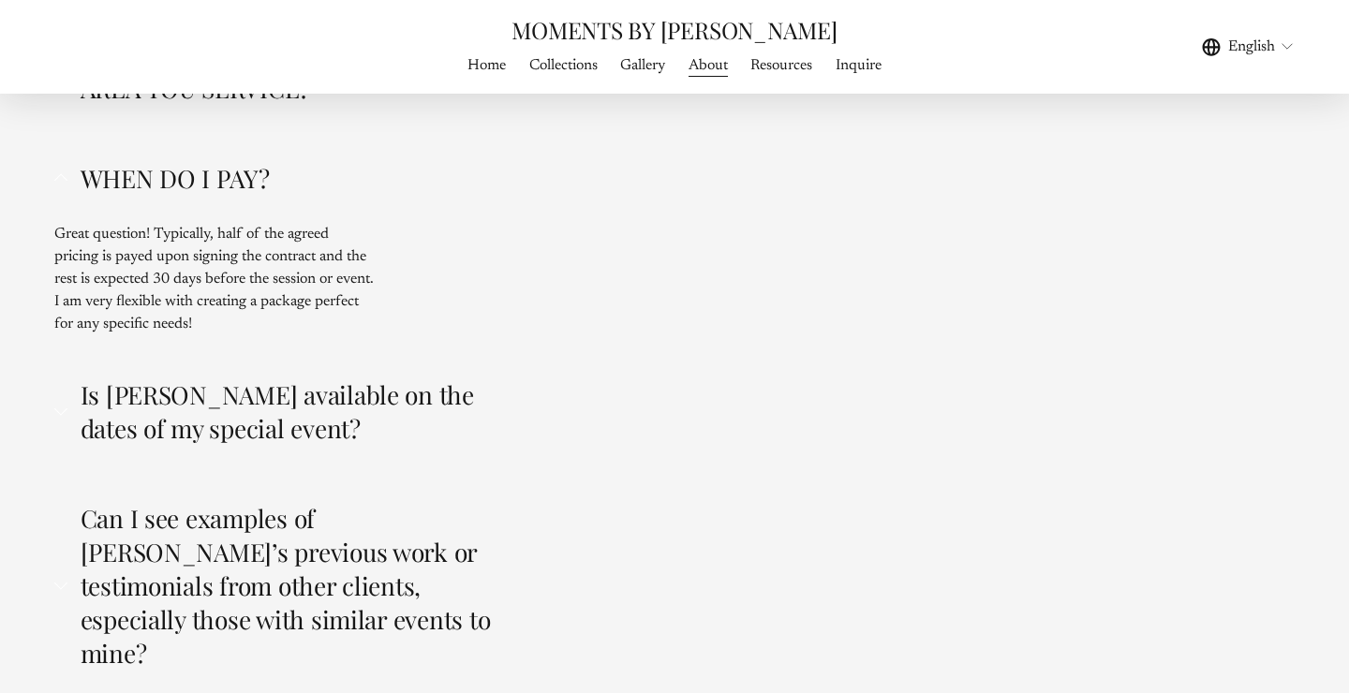
click at [133, 378] on span "Is Frank available on the dates of my special event?" at bounding box center [290, 411] width 446 height 67
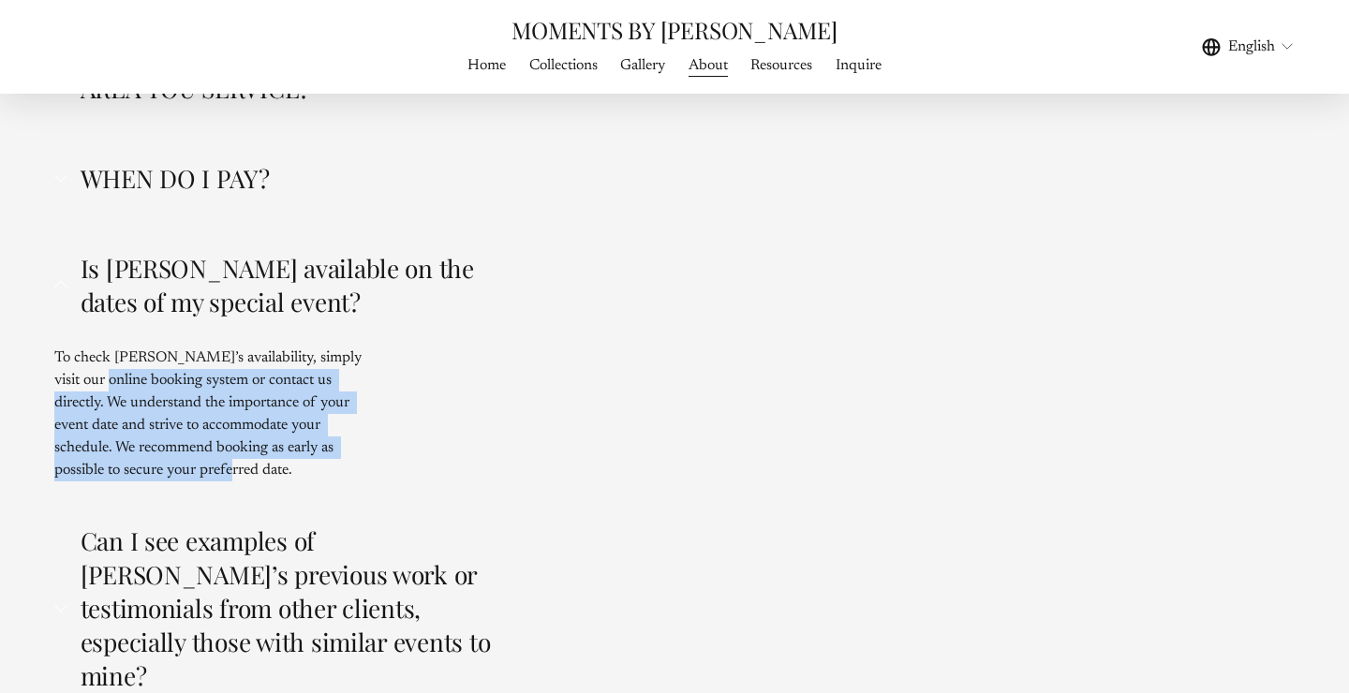
drag, startPoint x: 106, startPoint y: 211, endPoint x: 170, endPoint y: 308, distance: 116.4
click at [170, 347] on p "To check Frank’s availability, simply visit our online booking system or contac…" at bounding box center [214, 414] width 321 height 135
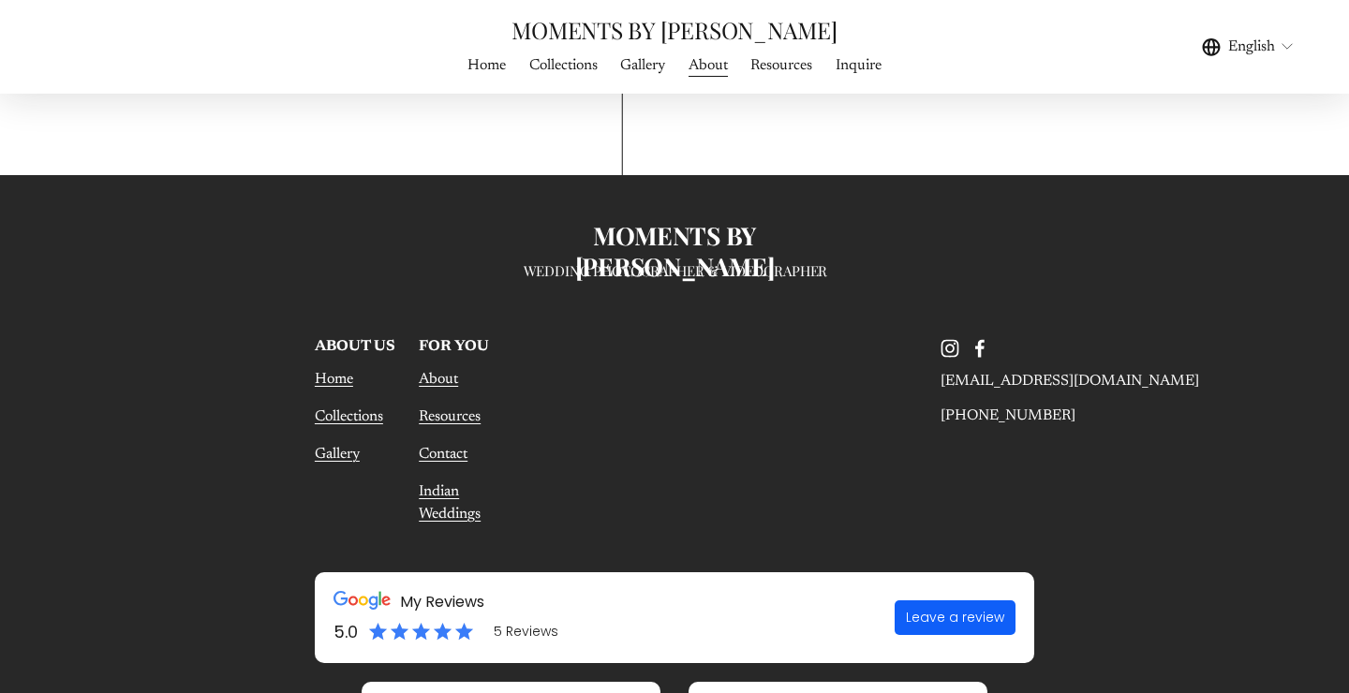
scroll to position [7391, 0]
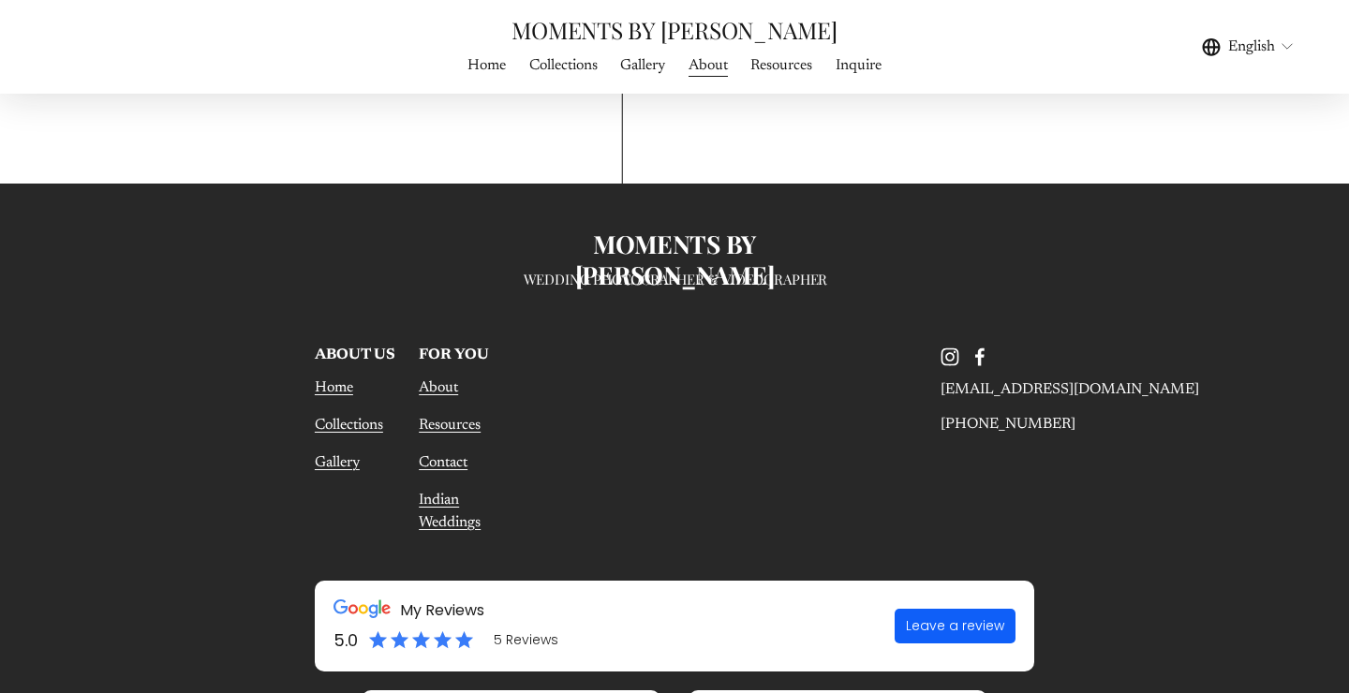
click at [438, 489] on link "Indian Weddings" at bounding box center [466, 511] width 94 height 45
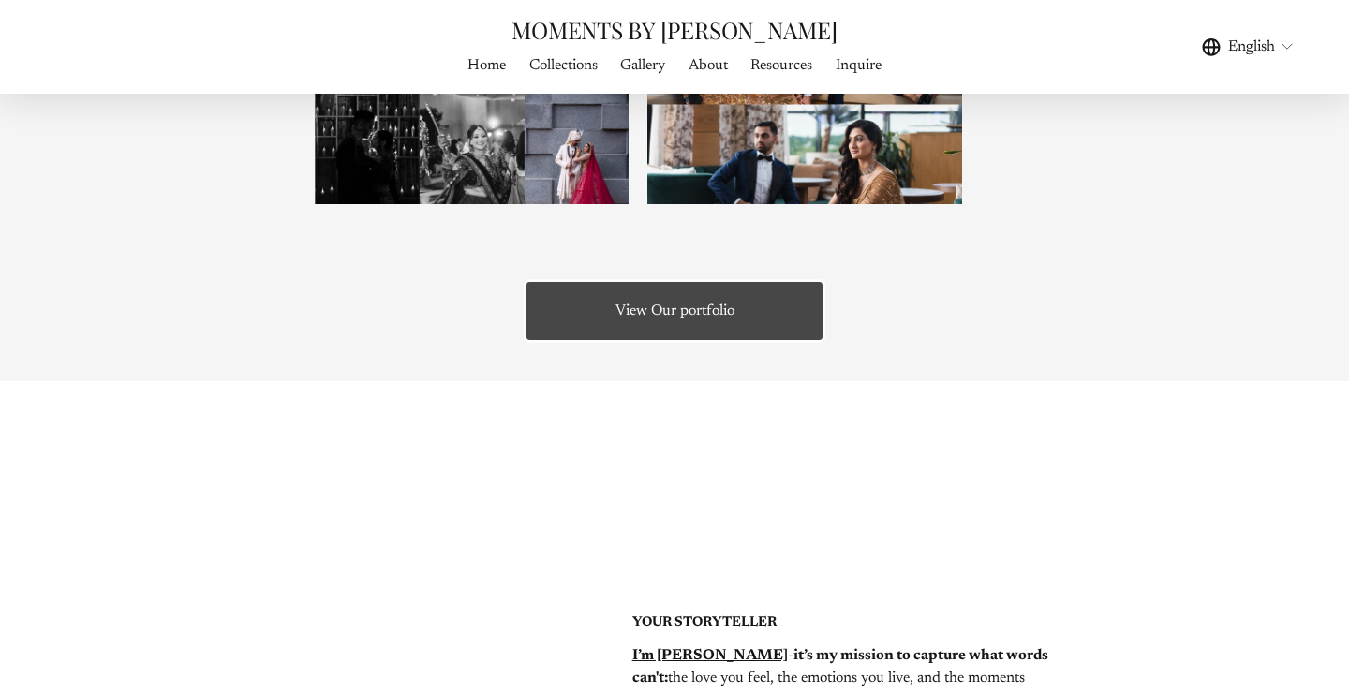
scroll to position [2282, 0]
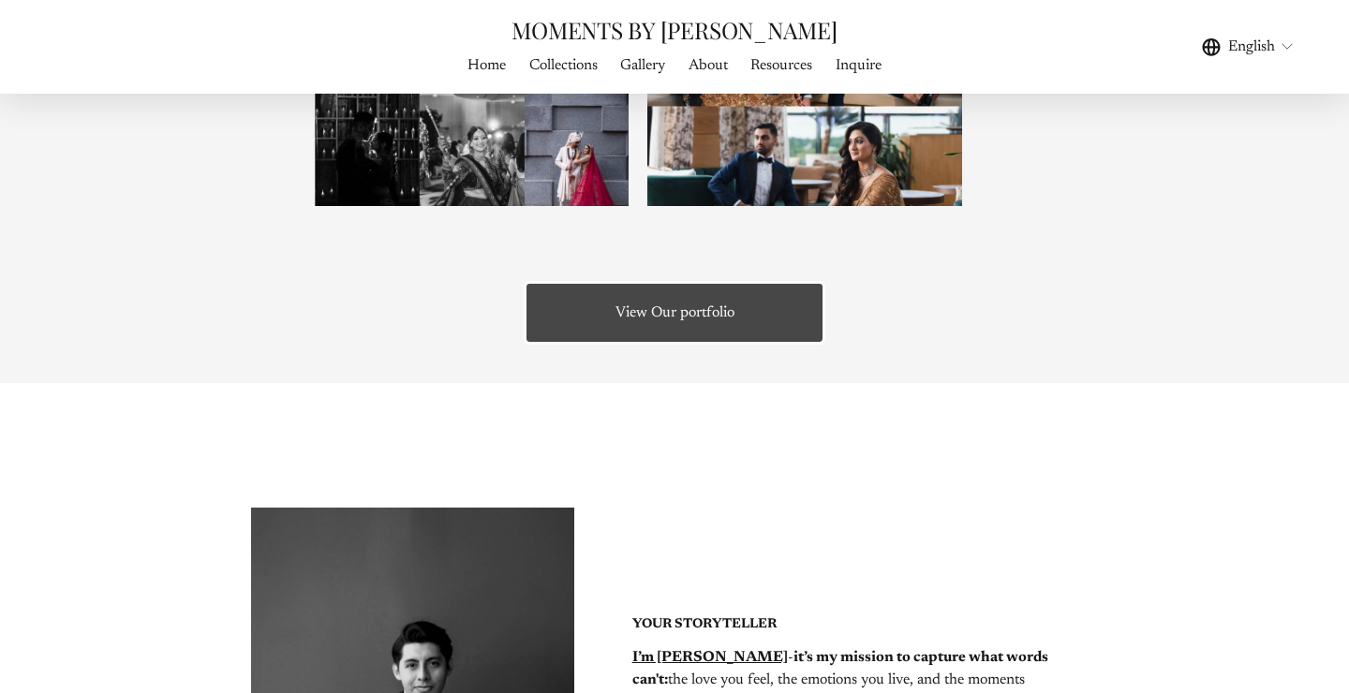
click at [594, 304] on link "View Our portfolio" at bounding box center [675, 313] width 303 height 64
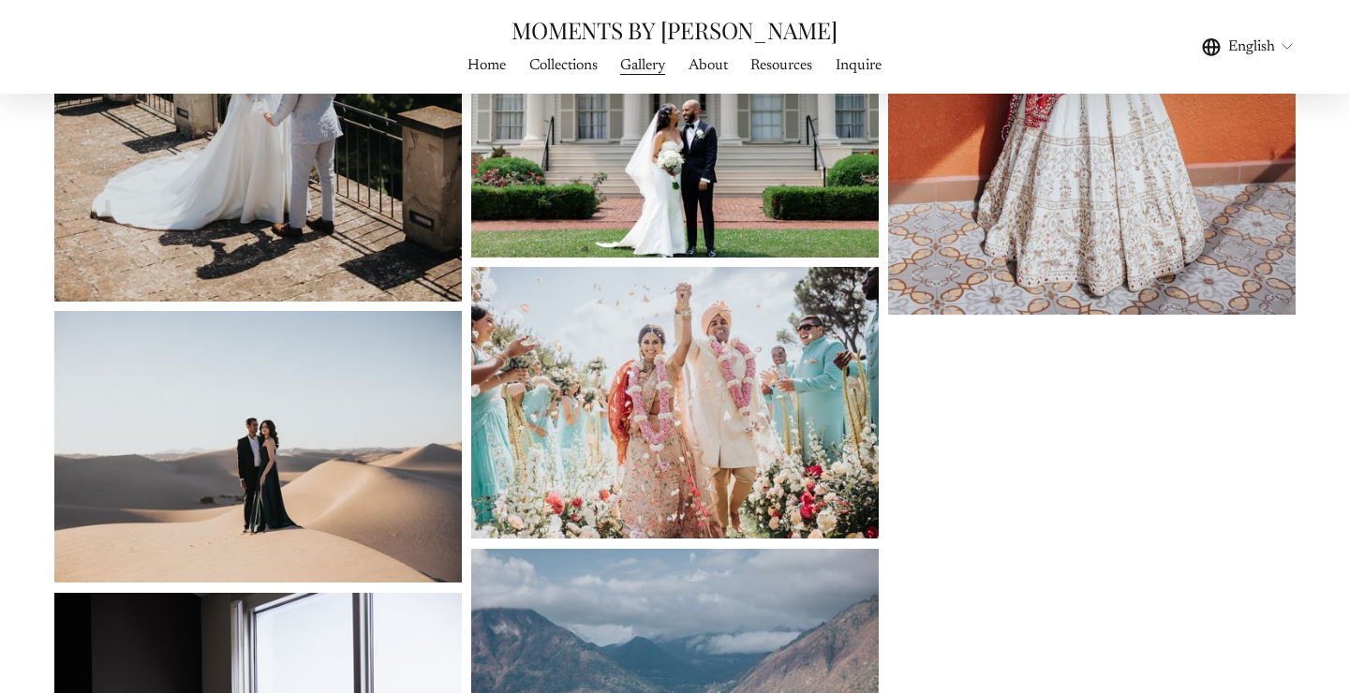
scroll to position [1667, 0]
